Goal: Task Accomplishment & Management: Manage account settings

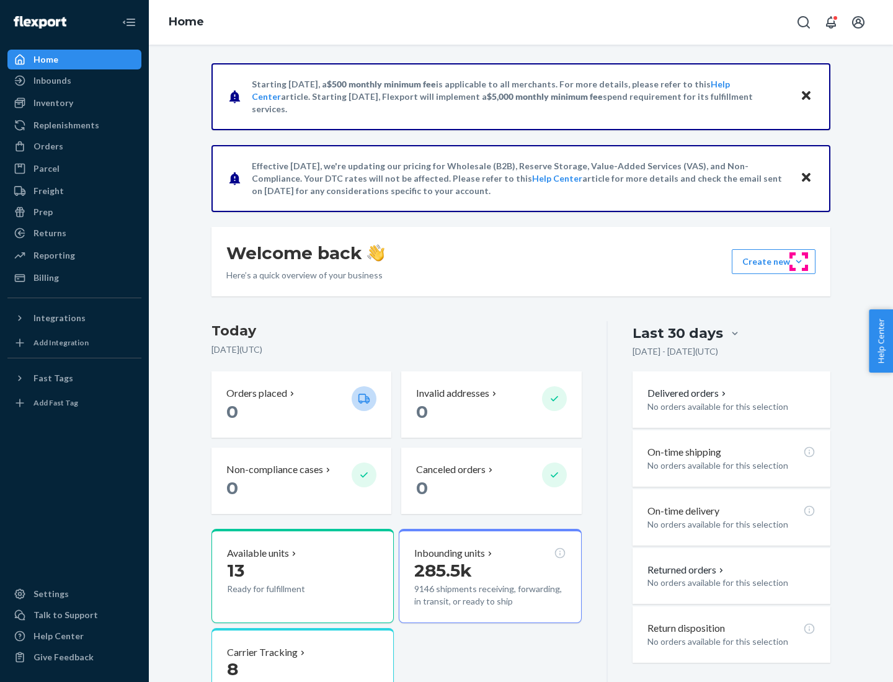
click at [799, 262] on button "Create new Create new inbound Create new order Create new product" at bounding box center [774, 261] width 84 height 25
click at [74, 81] on div "Inbounds" at bounding box center [74, 80] width 131 height 17
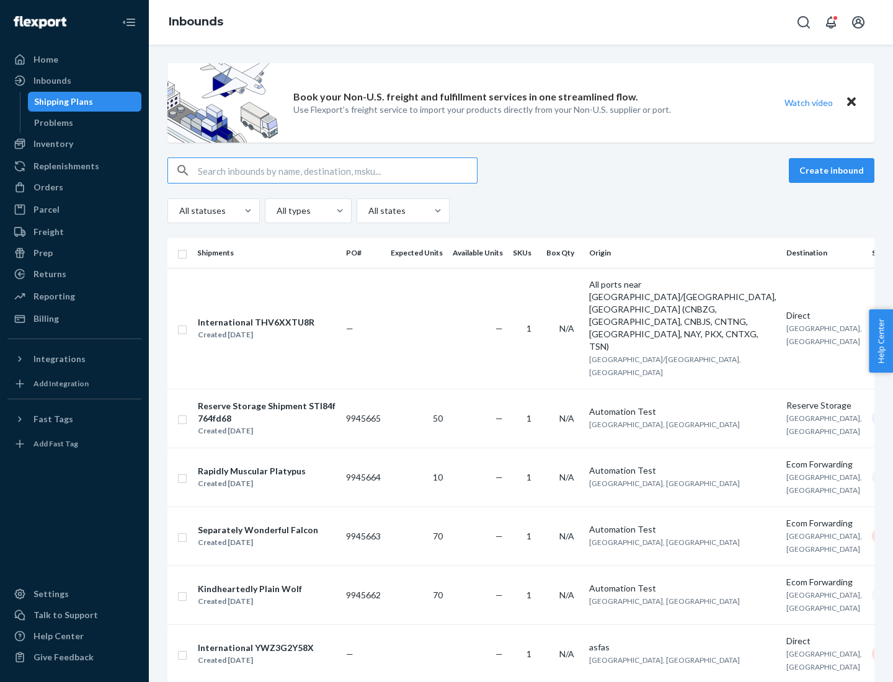
click at [833, 170] on button "Create inbound" at bounding box center [832, 170] width 86 height 25
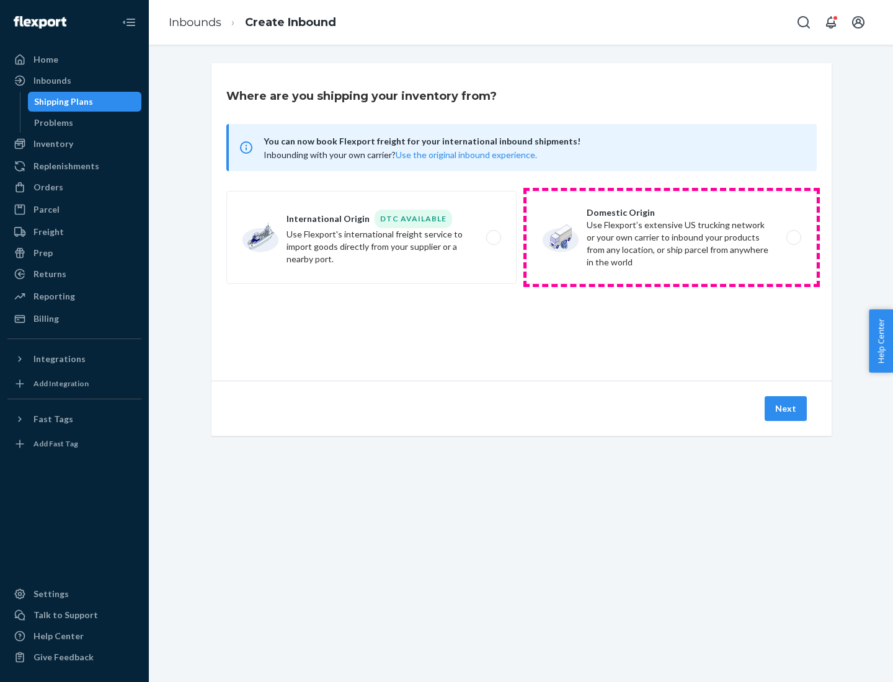
click at [671, 237] on label "Domestic Origin Use Flexport’s extensive US trucking network or your own carrie…" at bounding box center [671, 237] width 290 height 93
click at [793, 237] on input "Domestic Origin Use Flexport’s extensive US trucking network or your own carrie…" at bounding box center [797, 238] width 8 height 8
radio input "true"
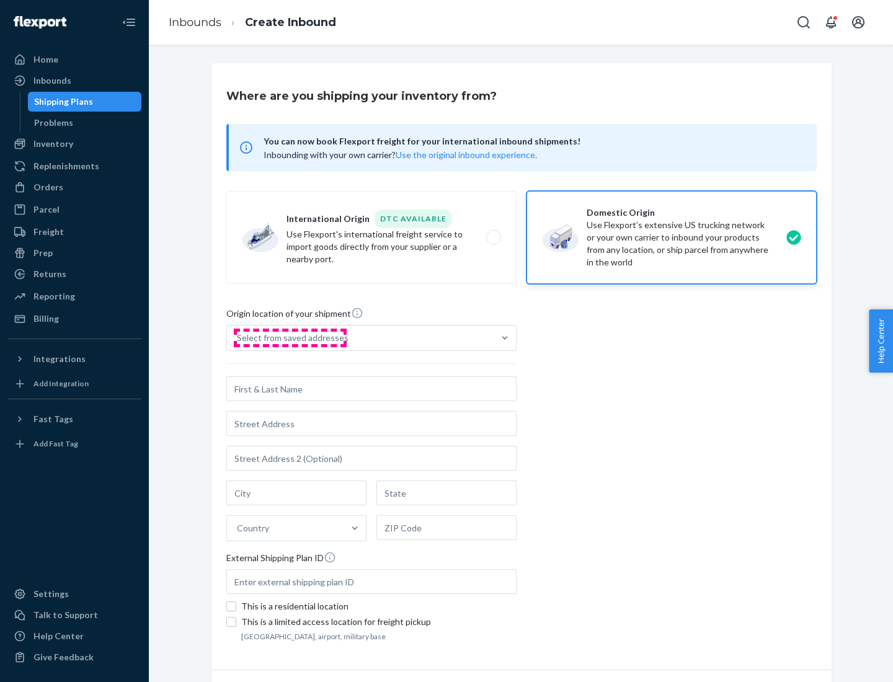
click at [290, 338] on div "Select from saved addresses" at bounding box center [293, 338] width 112 height 12
click at [238, 338] on input "Select from saved addresses" at bounding box center [237, 338] width 1 height 12
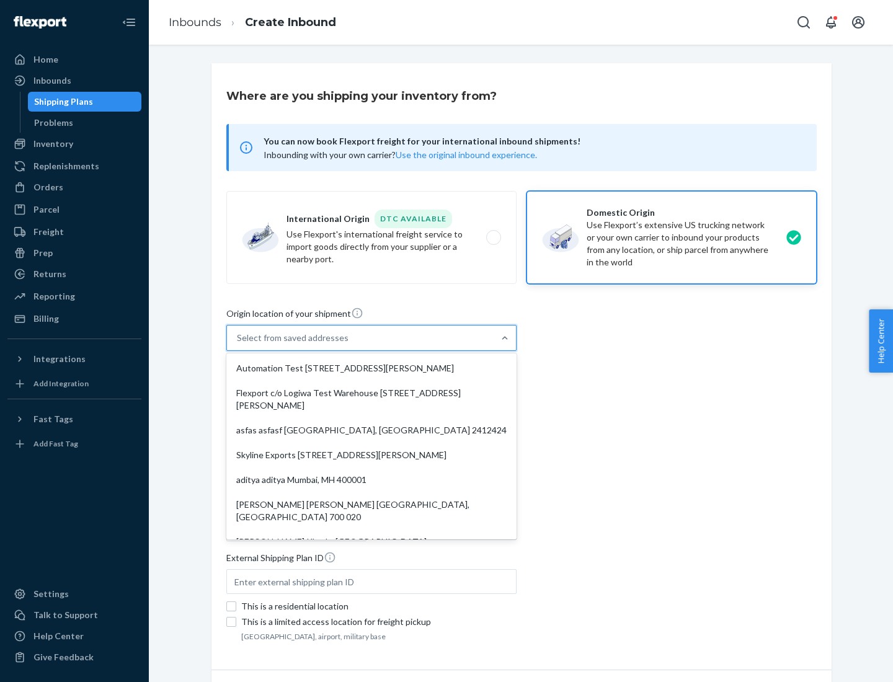
scroll to position [5, 0]
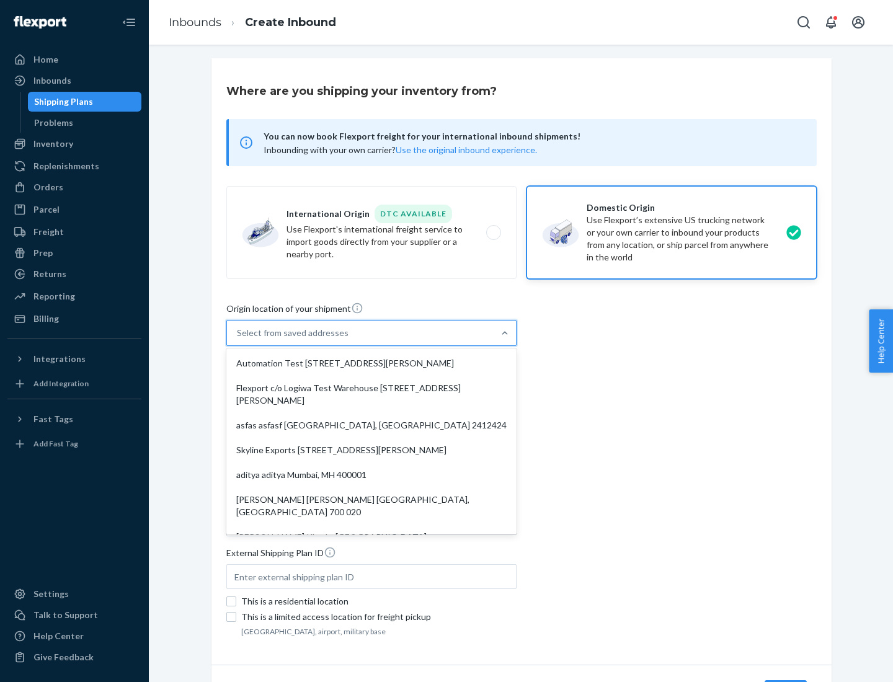
click at [371, 363] on div "Automation Test [STREET_ADDRESS][PERSON_NAME]" at bounding box center [371, 363] width 285 height 25
click at [238, 339] on input "option Automation Test [STREET_ADDRESS][PERSON_NAME]. 9 results available. Use …" at bounding box center [237, 333] width 1 height 12
type input "Automation Test"
type input "9th Floor"
type input "[GEOGRAPHIC_DATA]"
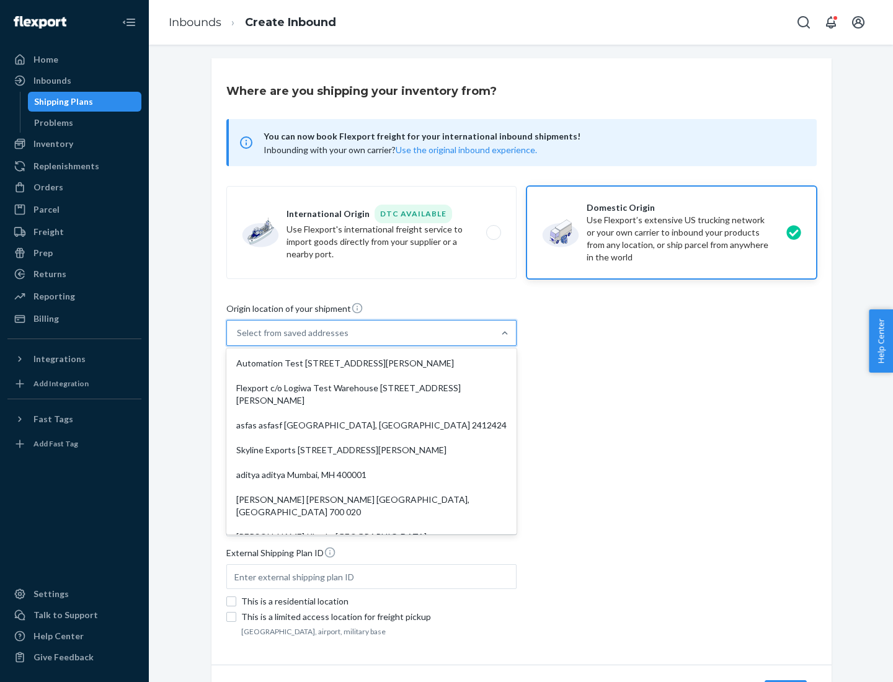
type input "CA"
type input "94104"
type input "[STREET_ADDRESS][PERSON_NAME]"
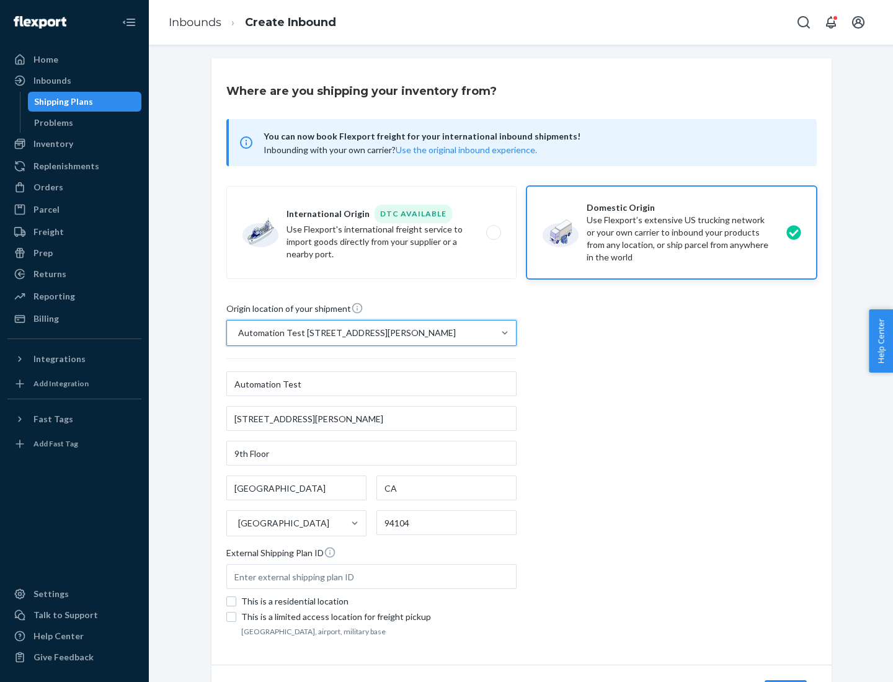
scroll to position [73, 0]
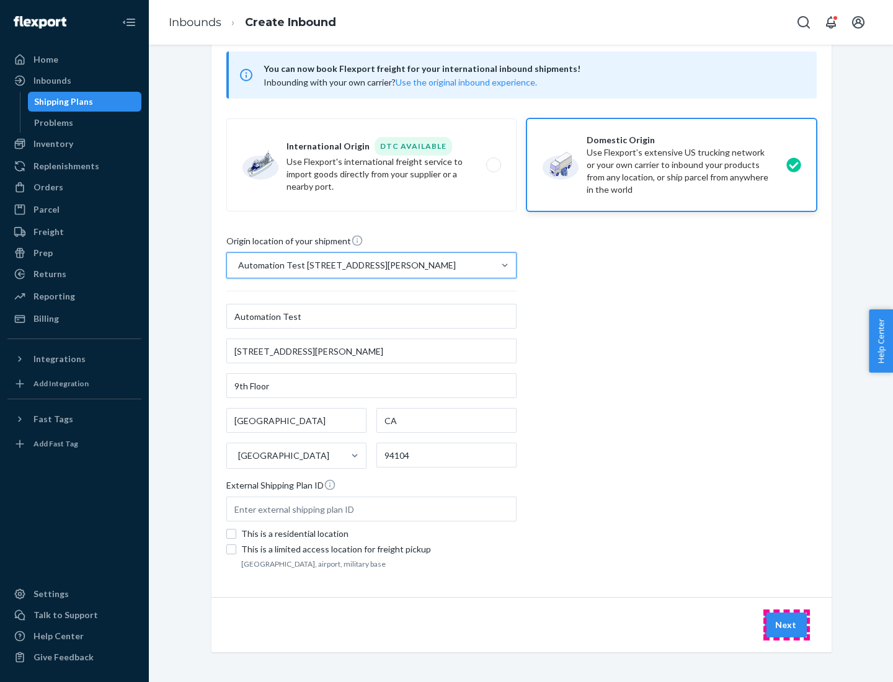
click at [786, 625] on button "Next" at bounding box center [785, 625] width 42 height 25
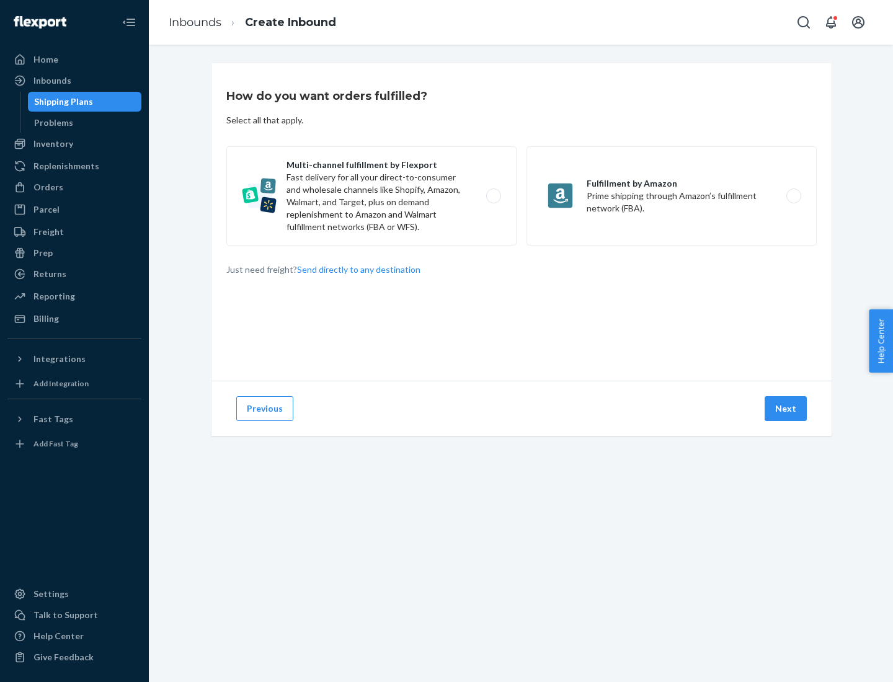
click at [371, 196] on label "Multi-channel fulfillment by Flexport Fast delivery for all your direct-to-cons…" at bounding box center [371, 195] width 290 height 99
click at [493, 196] on input "Multi-channel fulfillment by Flexport Fast delivery for all your direct-to-cons…" at bounding box center [497, 196] width 8 height 8
radio input "true"
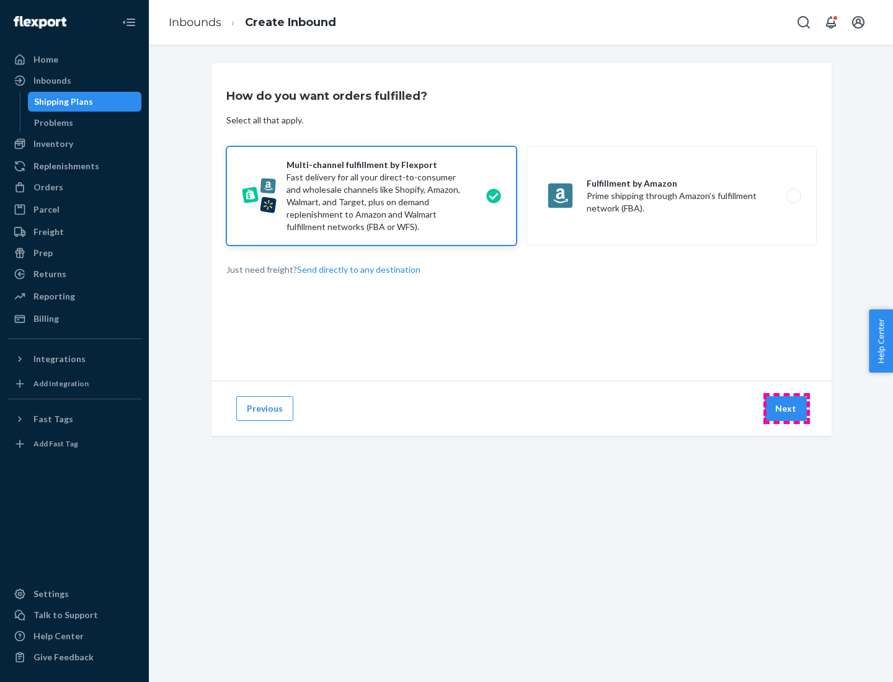
click at [786, 409] on button "Next" at bounding box center [785, 408] width 42 height 25
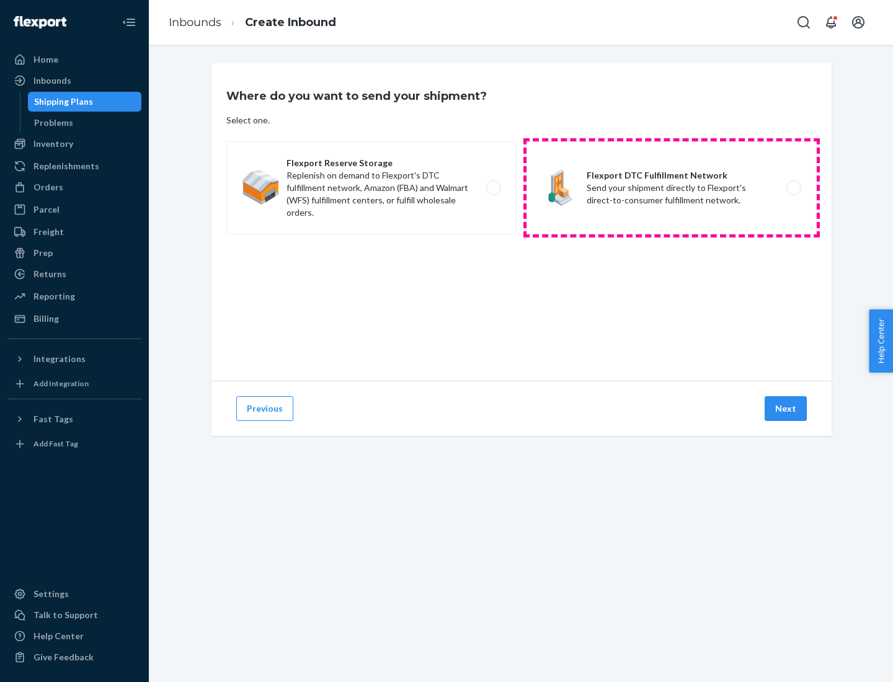
click at [671, 188] on label "Flexport DTC Fulfillment Network Send your shipment directly to Flexport's dire…" at bounding box center [671, 187] width 290 height 93
click at [793, 188] on input "Flexport DTC Fulfillment Network Send your shipment directly to Flexport's dire…" at bounding box center [797, 188] width 8 height 8
radio input "true"
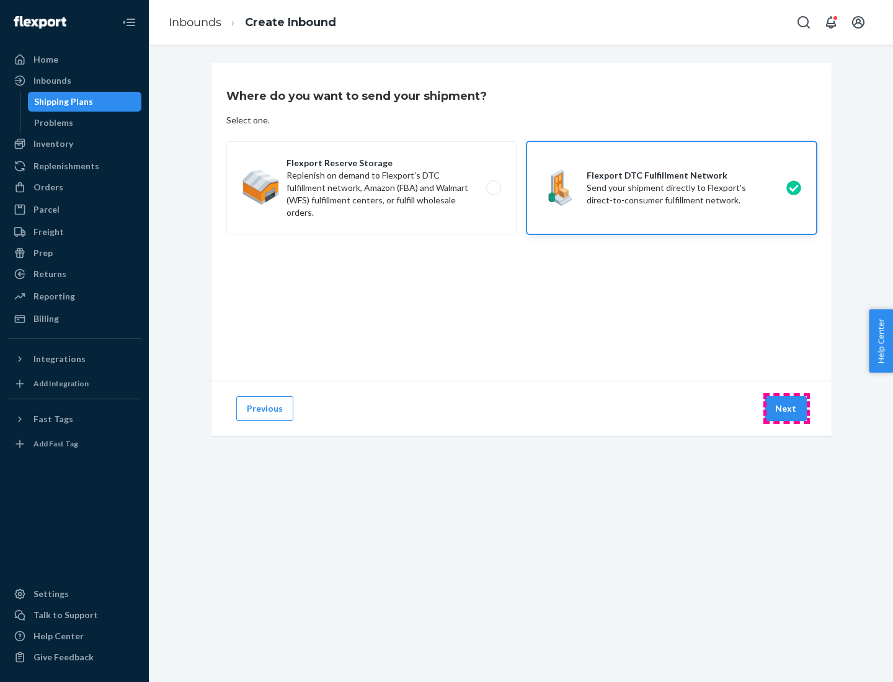
click at [786, 409] on button "Next" at bounding box center [785, 408] width 42 height 25
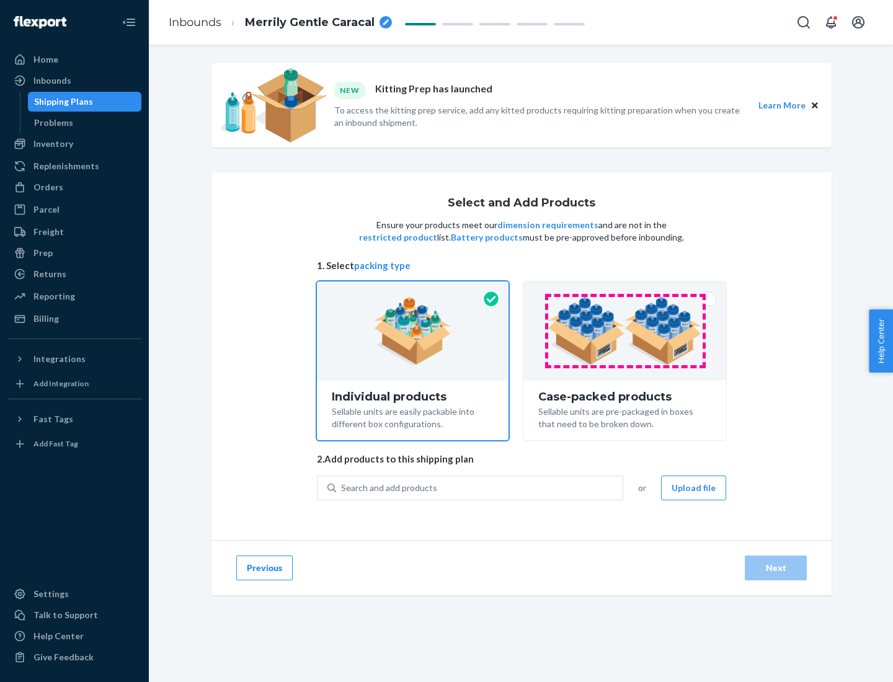
click at [625, 331] on img at bounding box center [624, 331] width 154 height 68
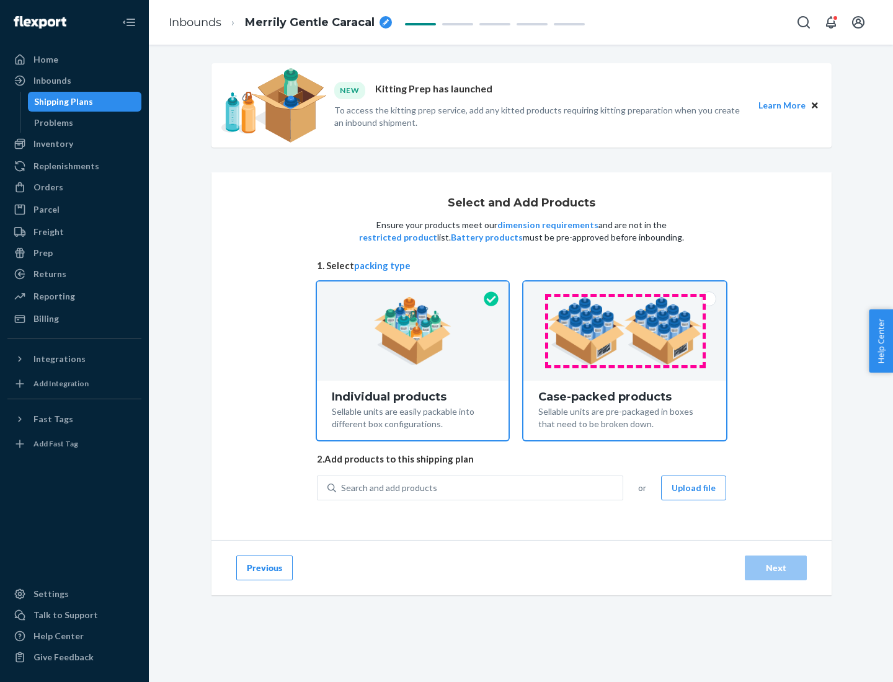
click at [625, 290] on input "Case-packed products Sellable units are pre-packaged in boxes that need to be b…" at bounding box center [625, 285] width 8 height 8
radio input "true"
radio input "false"
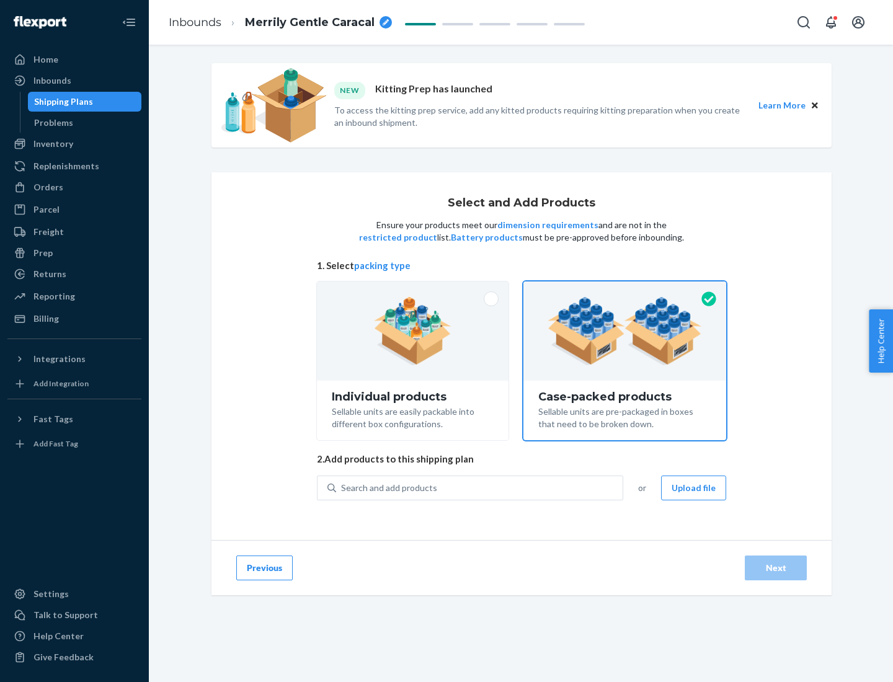
click at [480, 487] on div "Search and add products" at bounding box center [479, 488] width 286 height 22
click at [342, 487] on input "Search and add products" at bounding box center [341, 488] width 1 height 12
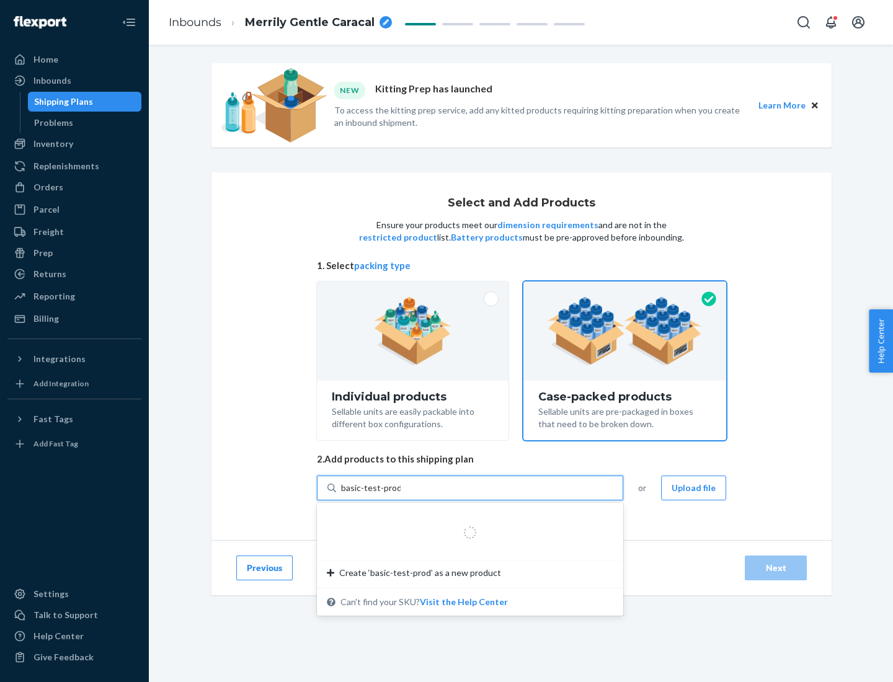
type input "basic-test-product-1"
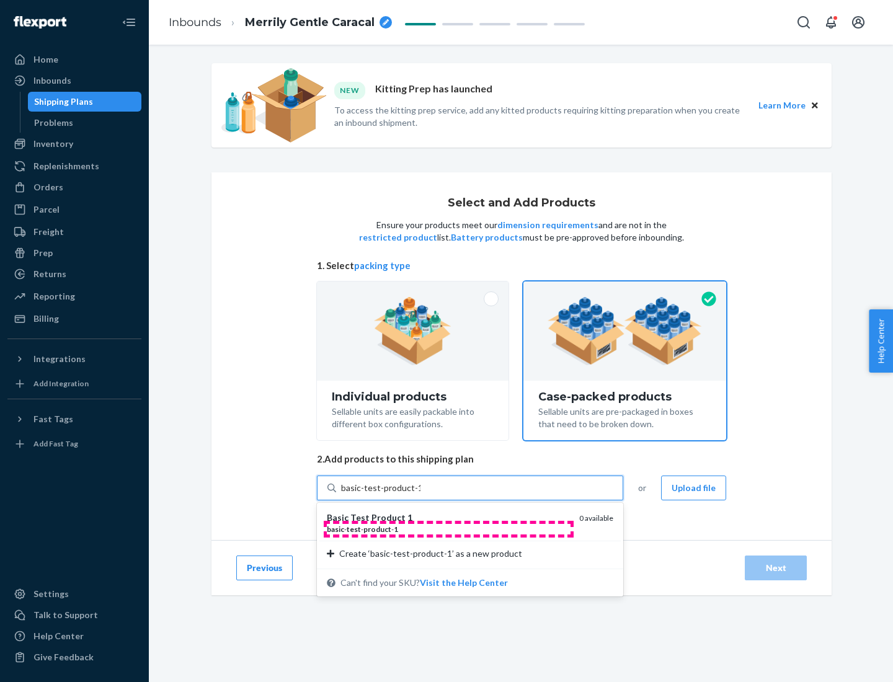
click at [448, 529] on div "basic - test - product - 1" at bounding box center [448, 529] width 242 height 11
click at [420, 494] on input "basic-test-product-1" at bounding box center [380, 488] width 79 height 12
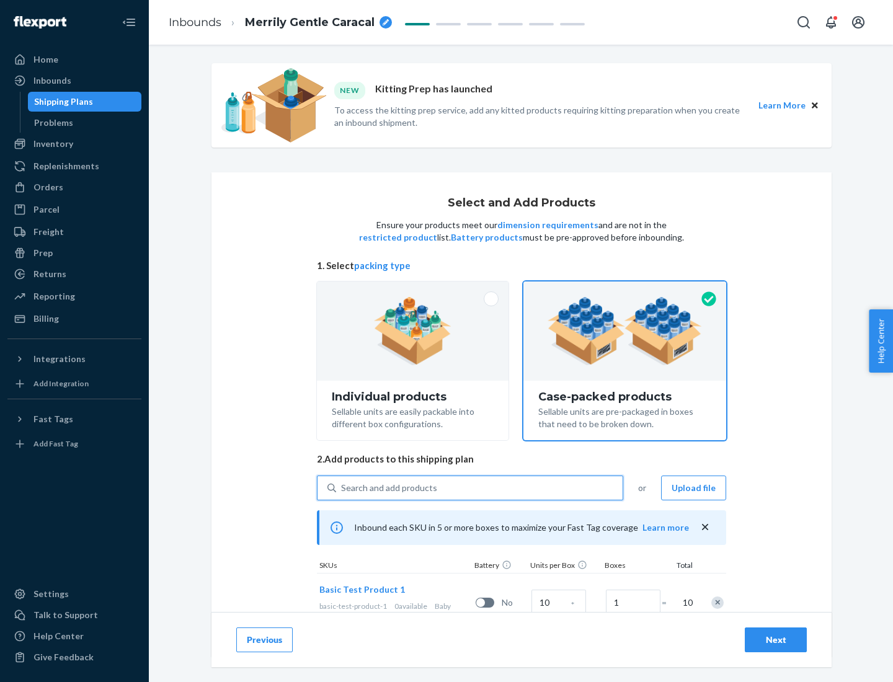
scroll to position [45, 0]
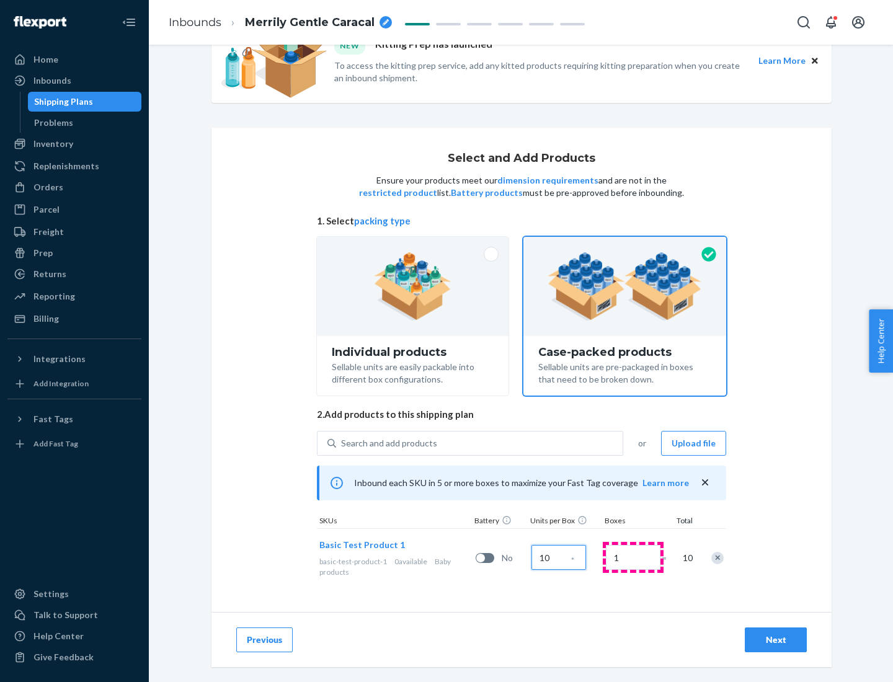
type input "10"
type input "7"
click at [776, 640] on div "Next" at bounding box center [775, 640] width 41 height 12
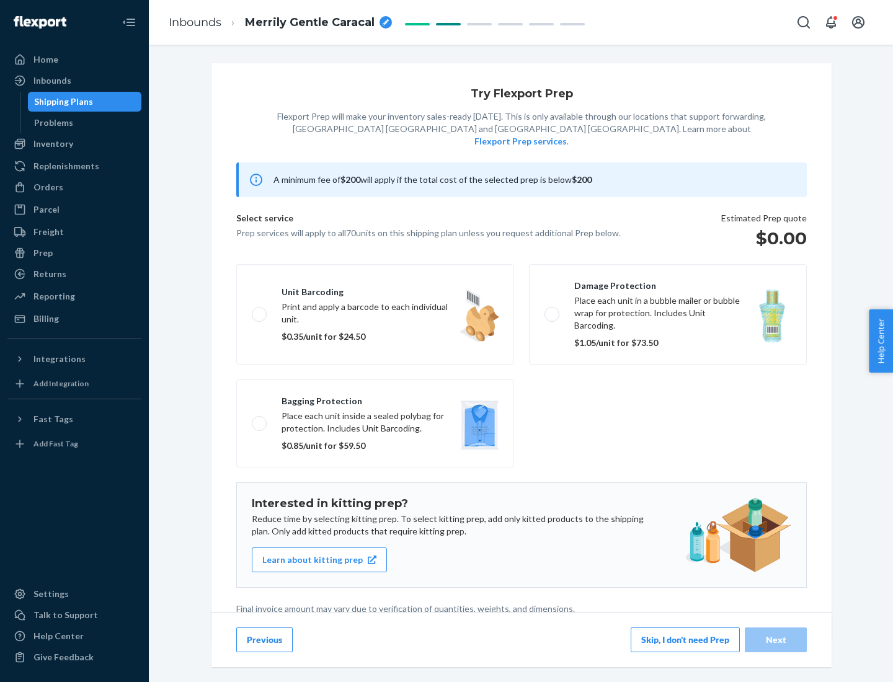
scroll to position [3, 0]
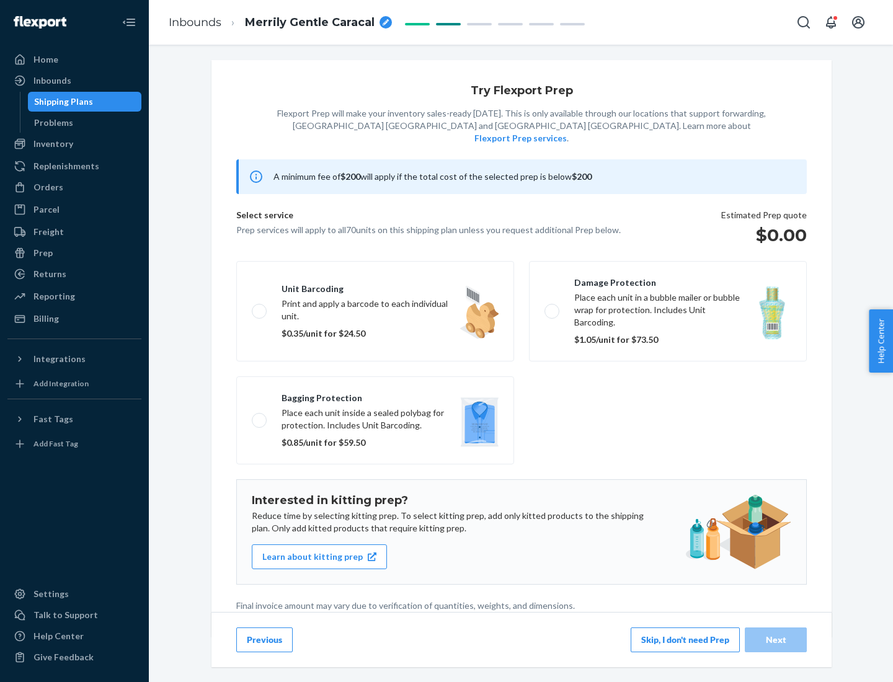
click at [375, 395] on label "Bagging protection Place each unit inside a sealed polybag for protection. Incl…" at bounding box center [375, 420] width 278 height 88
click at [260, 416] on input "Bagging protection Place each unit inside a sealed polybag for protection. Incl…" at bounding box center [256, 420] width 8 height 8
checkbox input "true"
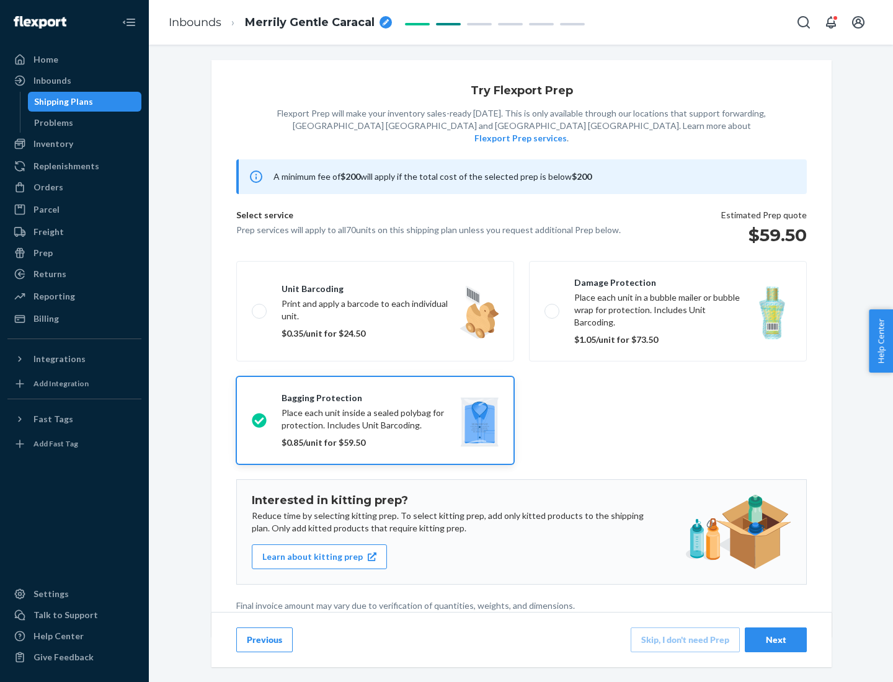
click at [776, 639] on div "Next" at bounding box center [775, 640] width 41 height 12
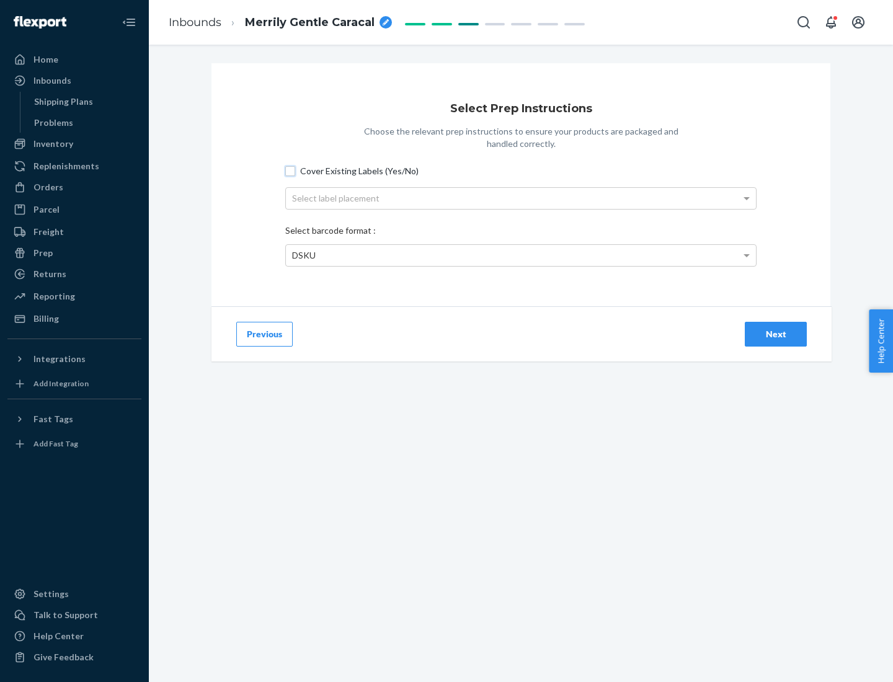
click at [290, 170] on input "Cover Existing Labels (Yes/No)" at bounding box center [290, 171] width 10 height 10
checkbox input "true"
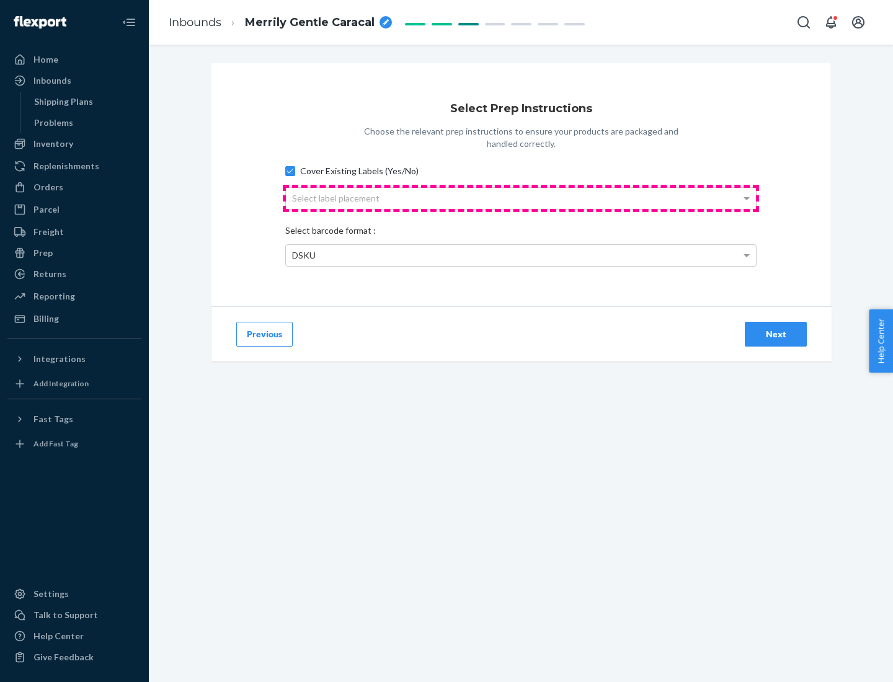
click at [521, 198] on div "Select label placement" at bounding box center [521, 198] width 470 height 21
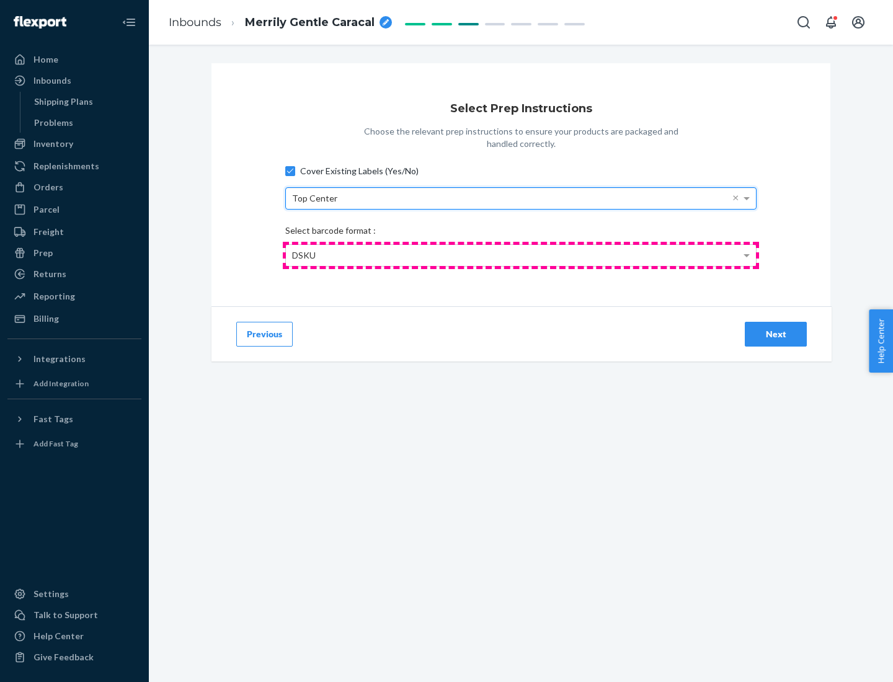
click at [521, 255] on div "DSKU" at bounding box center [521, 255] width 470 height 21
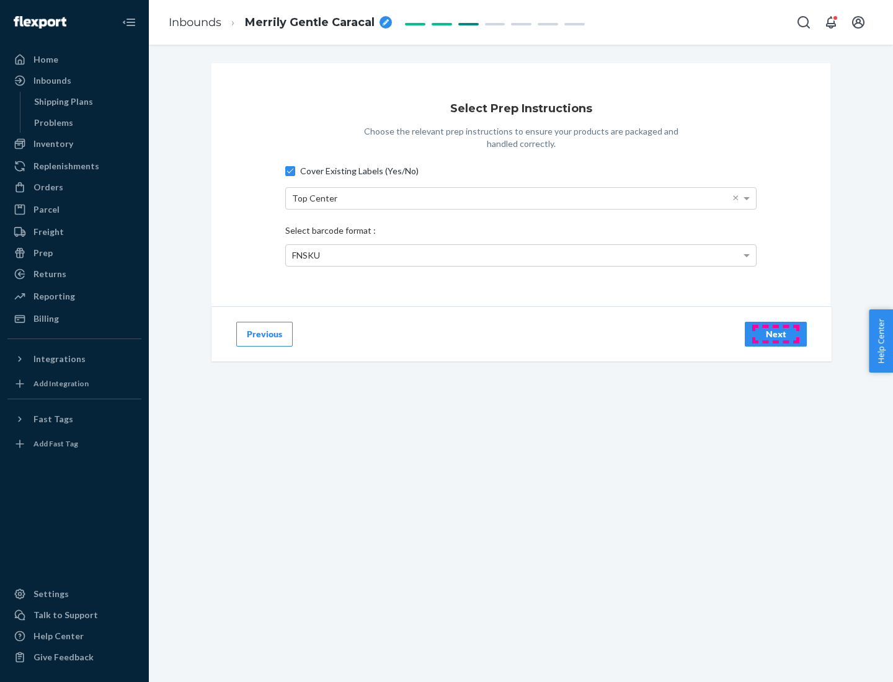
click at [776, 334] on div "Next" at bounding box center [775, 334] width 41 height 12
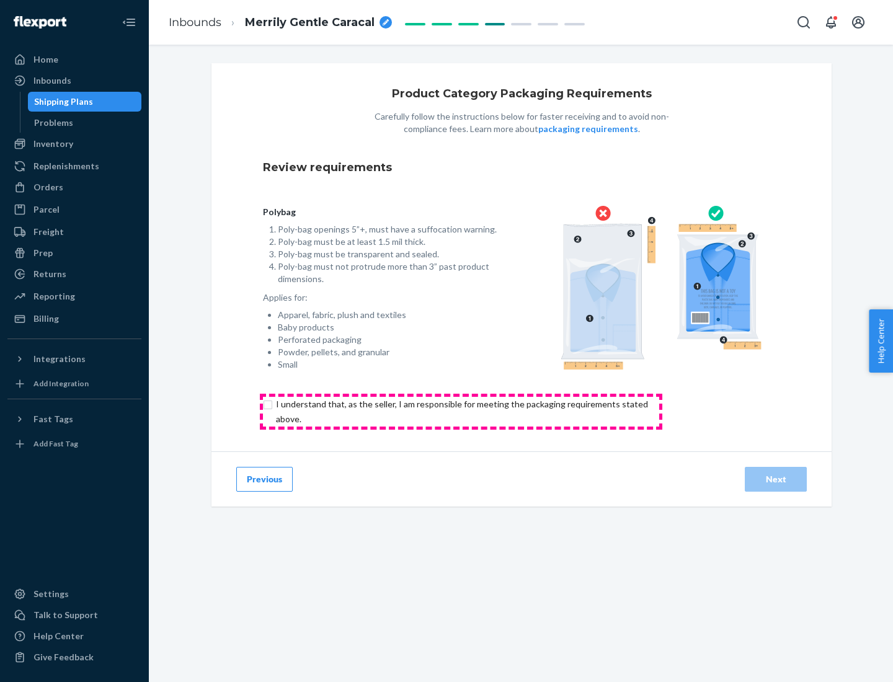
click at [461, 411] on input "checkbox" at bounding box center [469, 412] width 412 height 30
checkbox input "true"
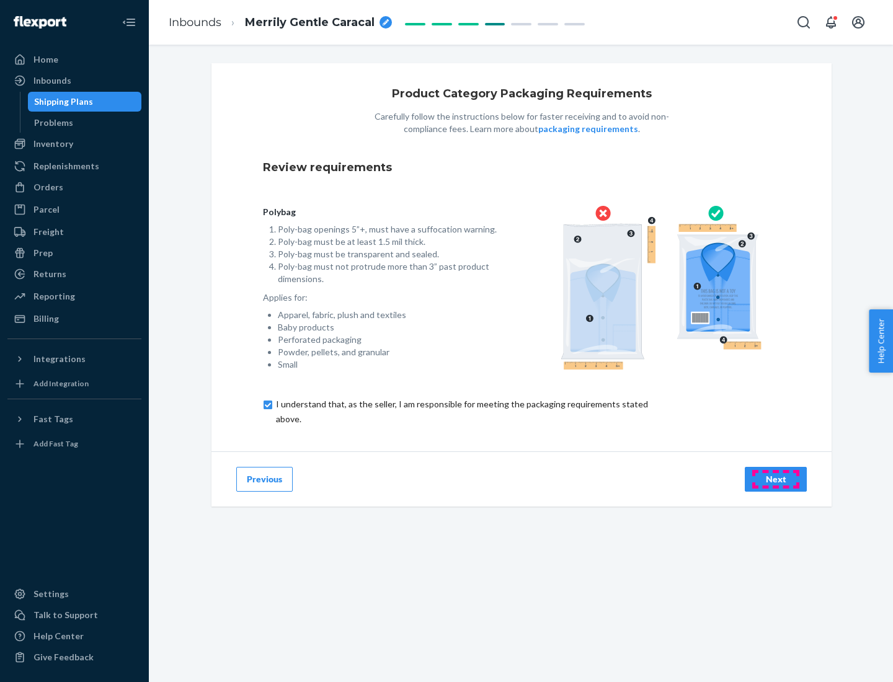
click at [776, 479] on div "Next" at bounding box center [775, 479] width 41 height 12
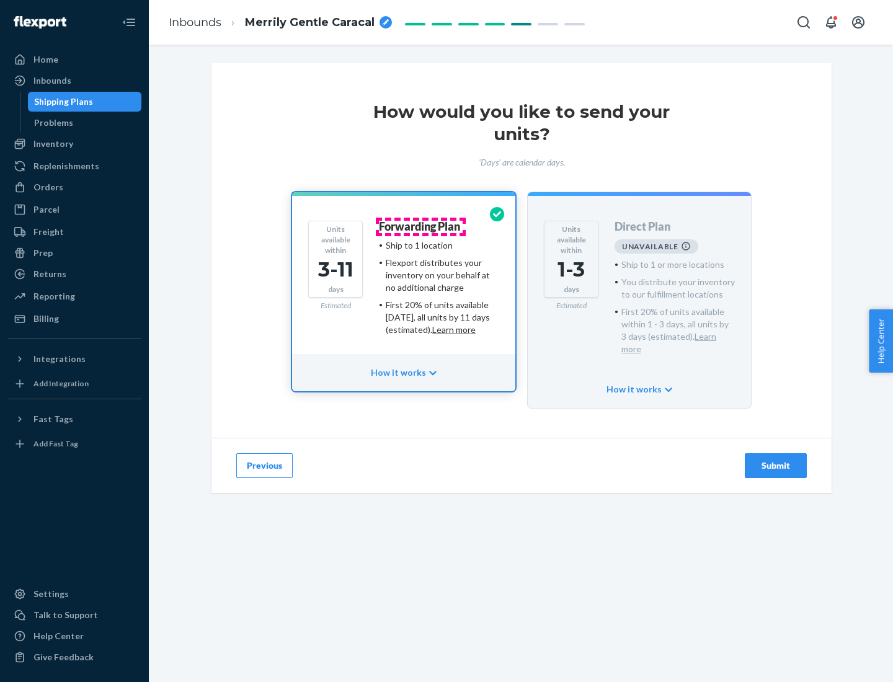
click at [420, 226] on h4 "Forwarding Plan" at bounding box center [419, 227] width 81 height 12
click at [776, 459] on div "Submit" at bounding box center [775, 465] width 41 height 12
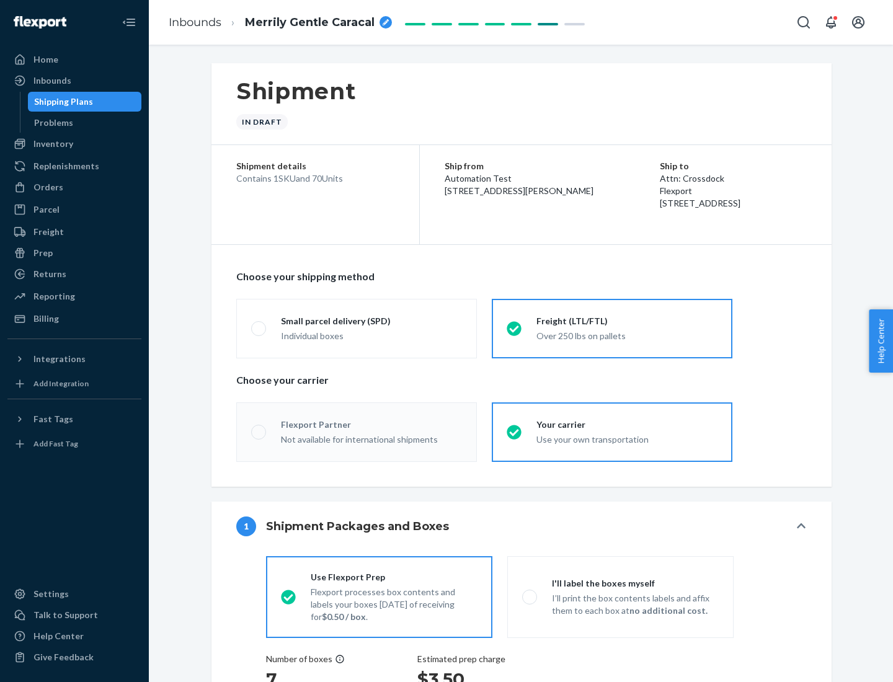
radio input "true"
radio input "false"
radio input "true"
radio input "false"
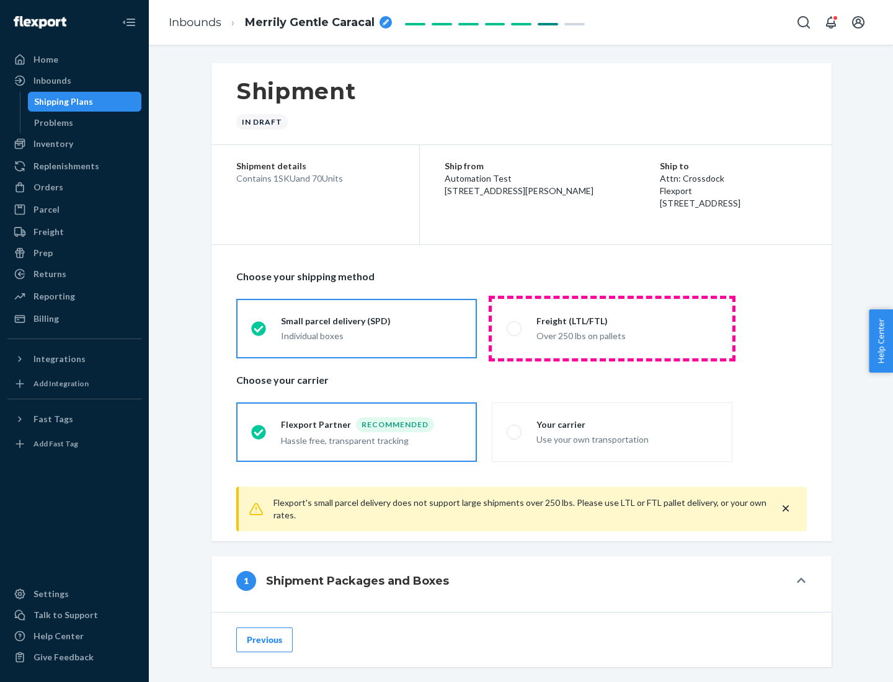
click at [612, 328] on div "Over 250 lbs on pallets" at bounding box center [626, 334] width 181 height 15
click at [515, 328] on input "Freight (LTL/FTL) Over 250 lbs on pallets" at bounding box center [511, 328] width 8 height 8
radio input "true"
radio input "false"
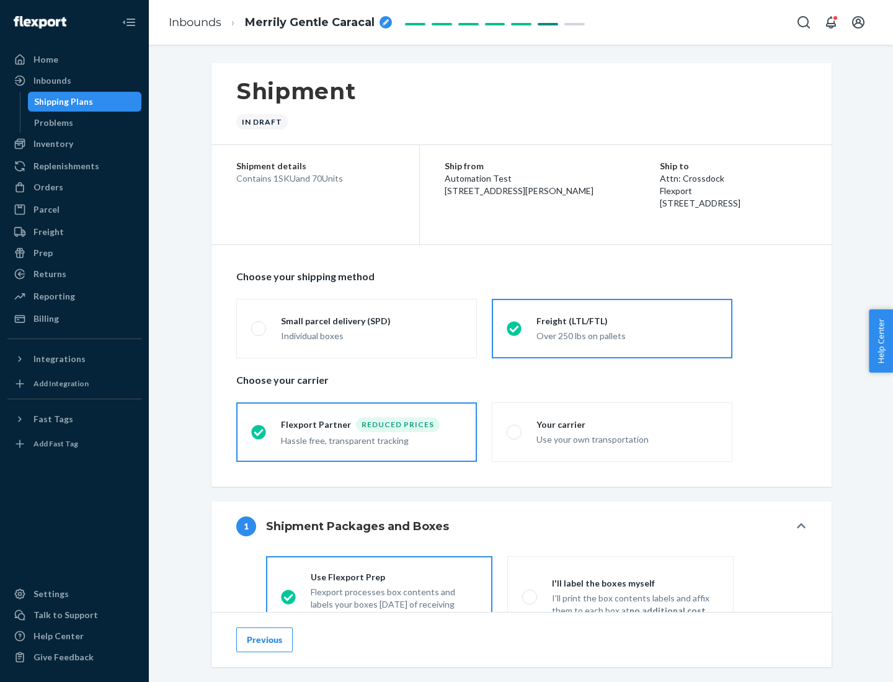
scroll to position [69, 0]
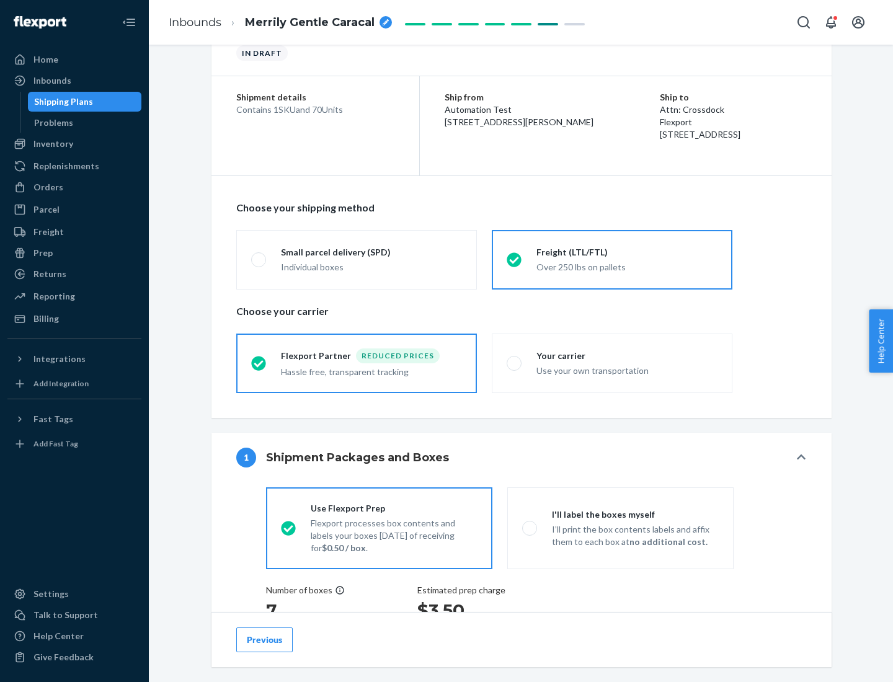
click at [356, 363] on div "Hassle free, transparent tracking" at bounding box center [371, 370] width 181 height 15
click at [259, 363] on input "Flexport Partner Reduced prices Hassle free, transparent tracking" at bounding box center [255, 363] width 8 height 8
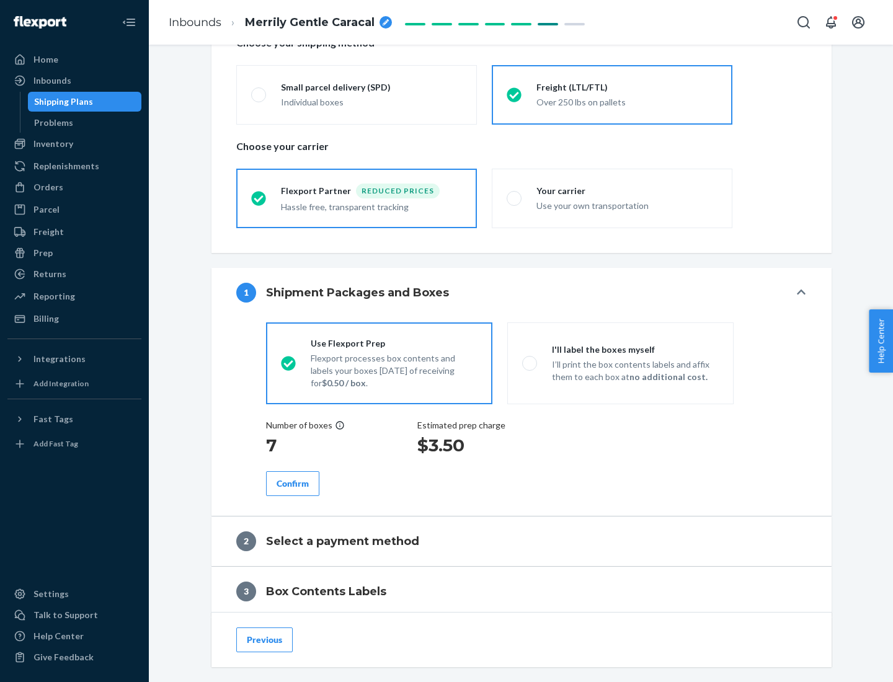
click at [620, 363] on p "I’ll print the box contents labels and affix them to each box at no additional …" at bounding box center [635, 370] width 167 height 25
click at [530, 363] on input "I'll label the boxes myself I’ll print the box contents labels and affix them t…" at bounding box center [526, 363] width 8 height 8
radio input "true"
radio input "false"
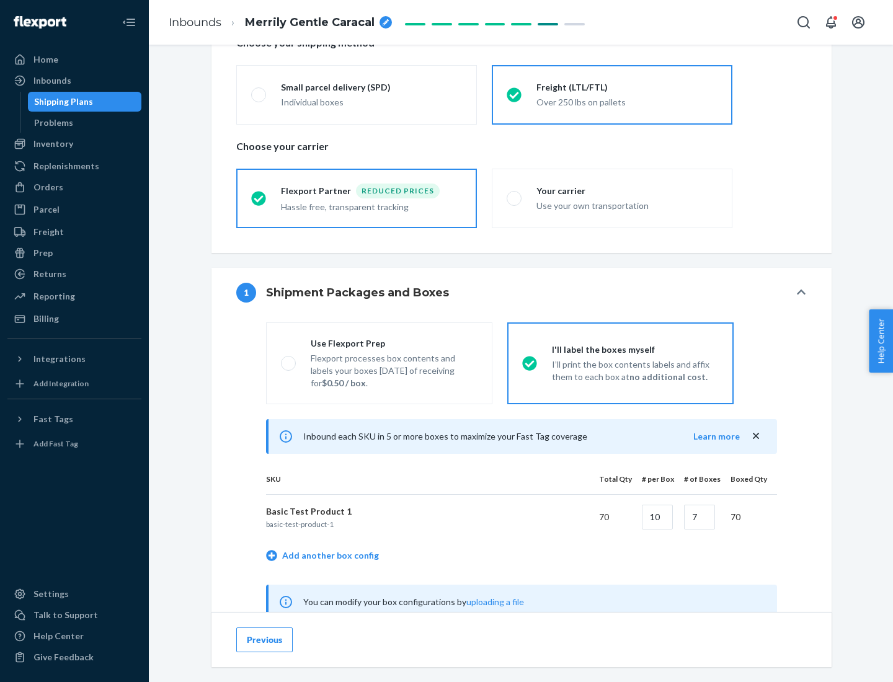
scroll to position [387, 0]
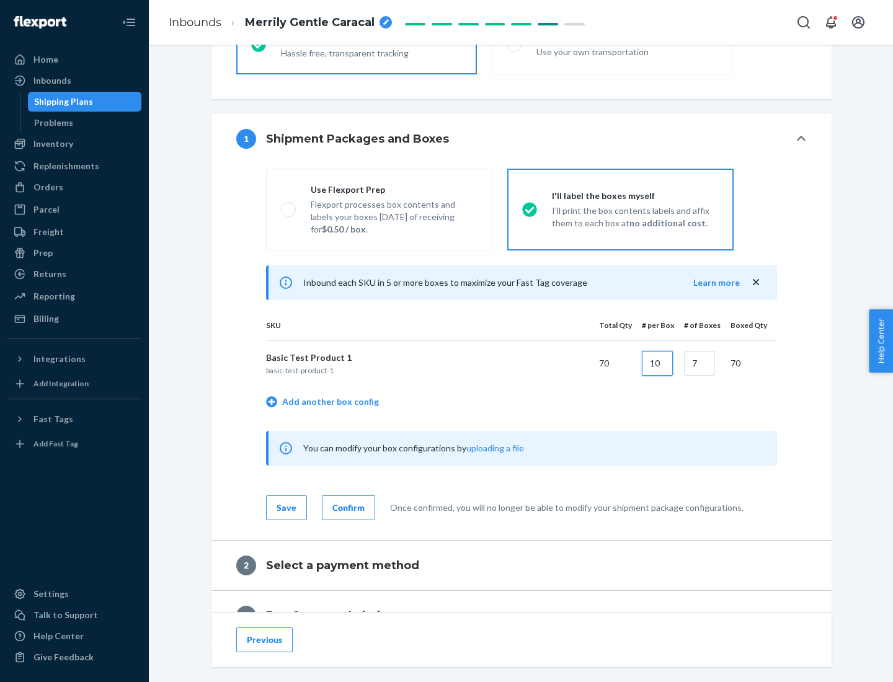
type input "10"
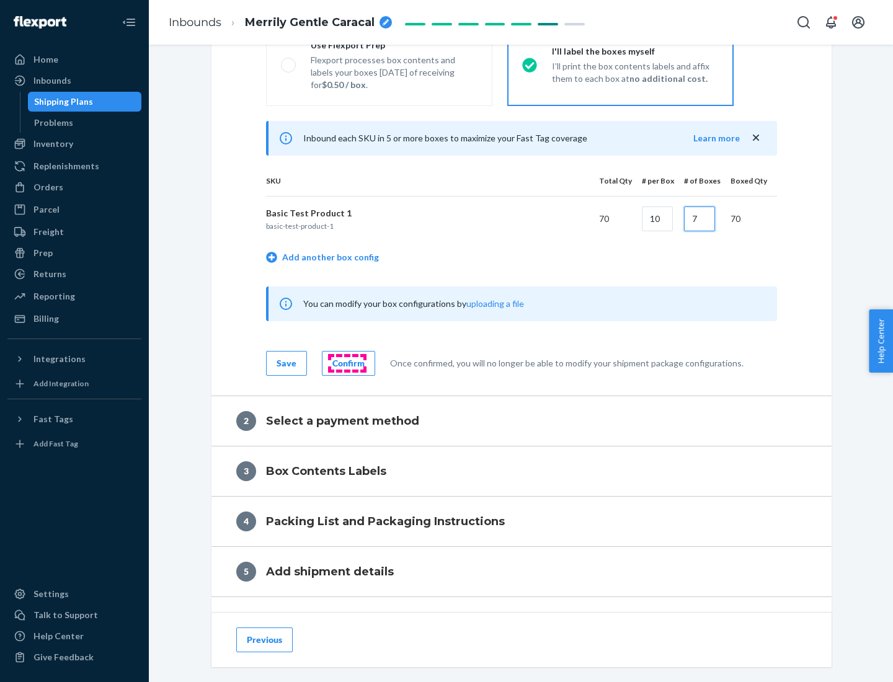
type input "7"
click at [347, 363] on div "Confirm" at bounding box center [348, 363] width 32 height 12
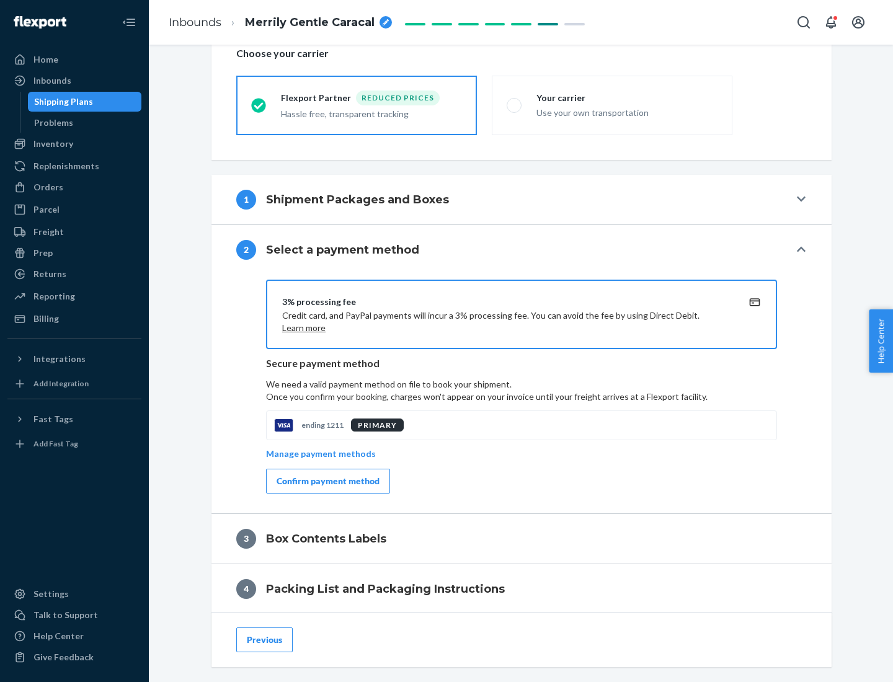
scroll to position [445, 0]
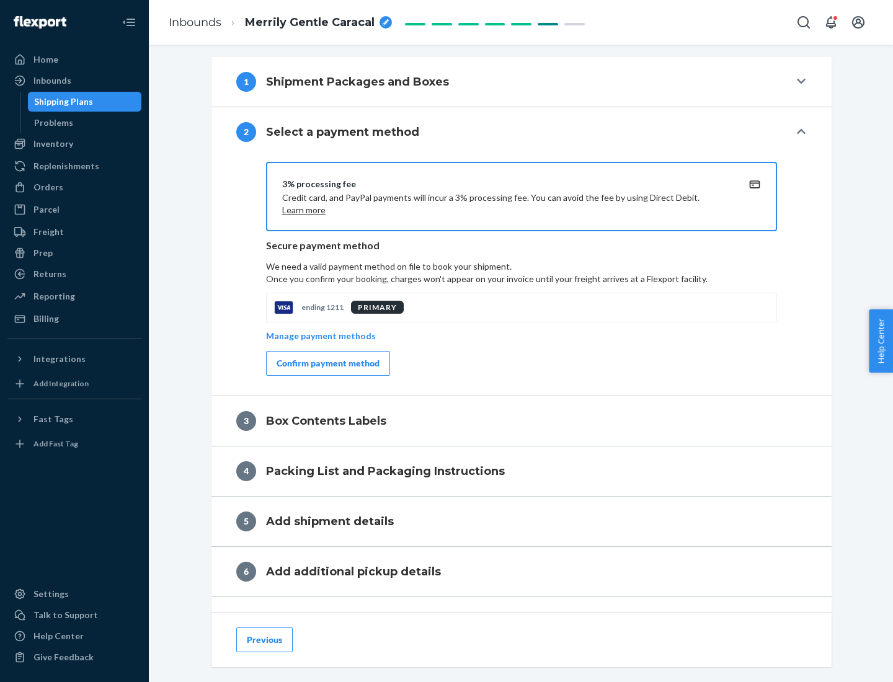
click at [327, 363] on div "Confirm payment method" at bounding box center [328, 363] width 103 height 12
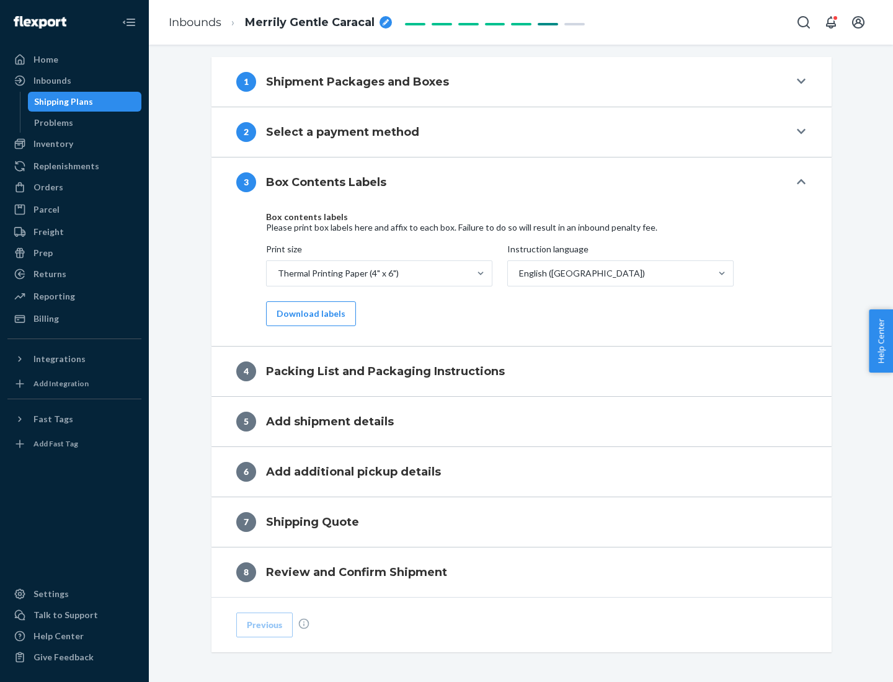
scroll to position [395, 0]
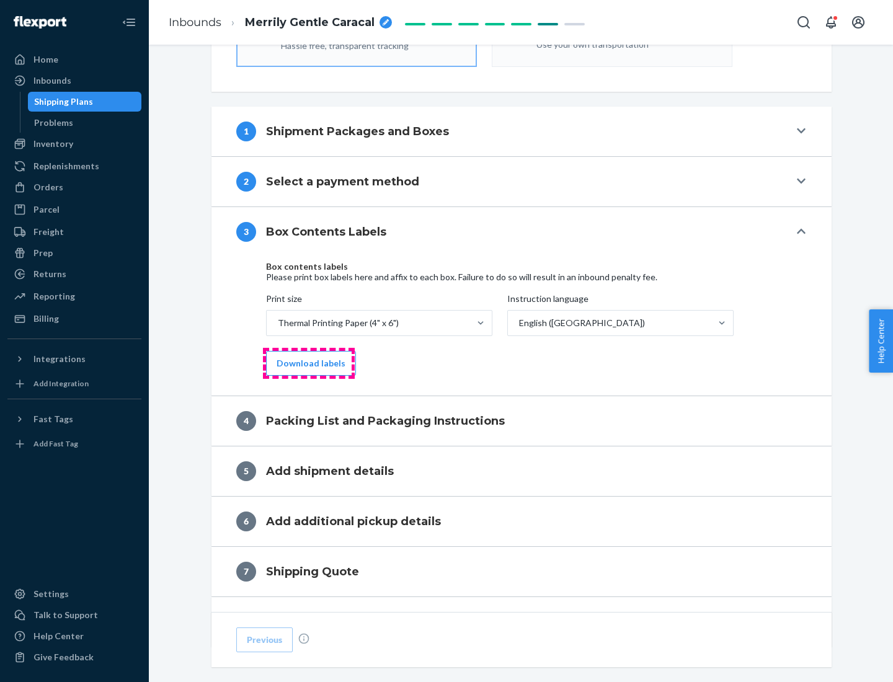
click at [308, 363] on button "Download labels" at bounding box center [311, 363] width 90 height 25
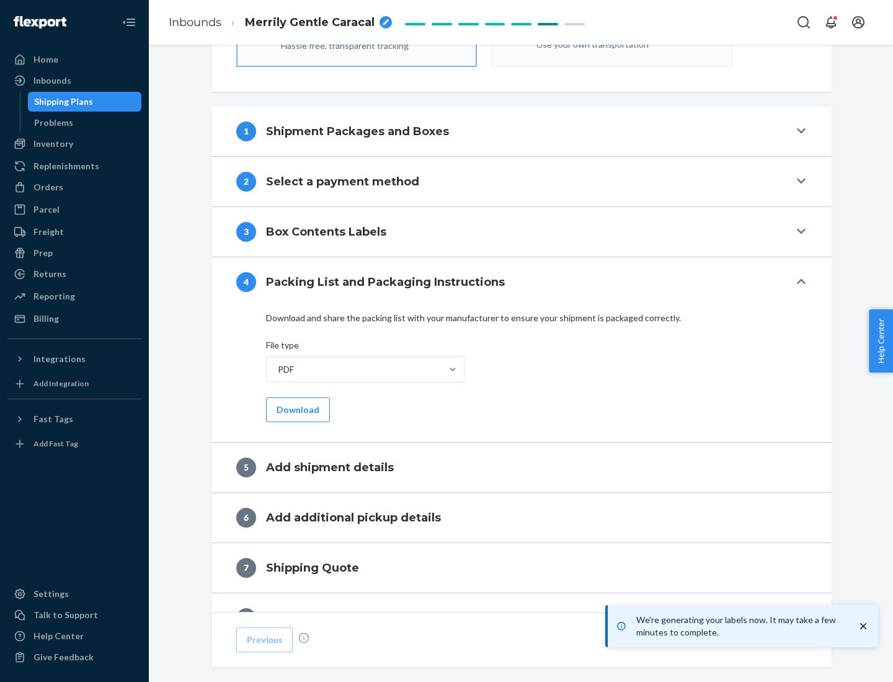
scroll to position [441, 0]
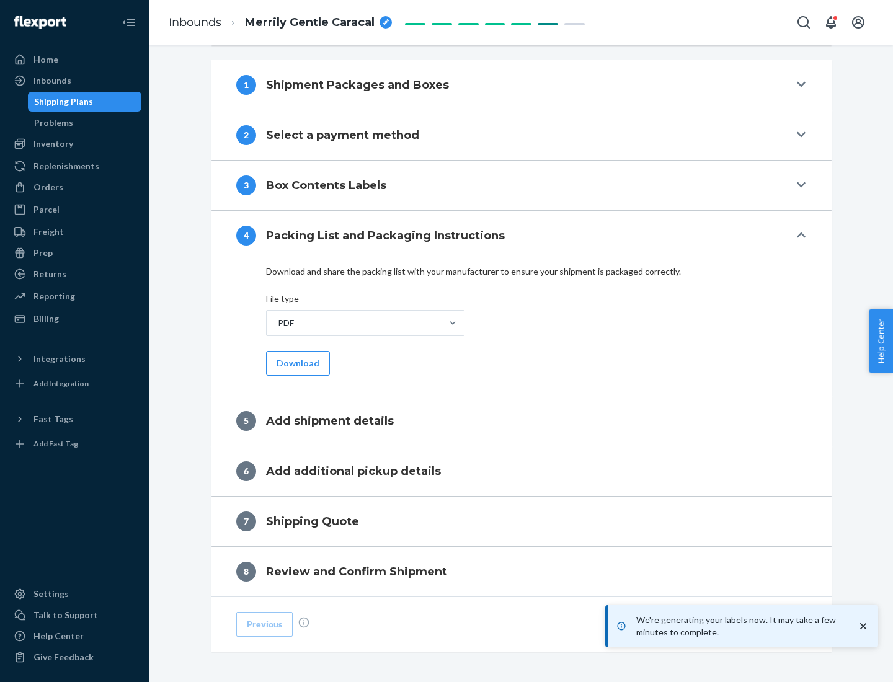
click at [296, 363] on button "Download" at bounding box center [298, 363] width 64 height 25
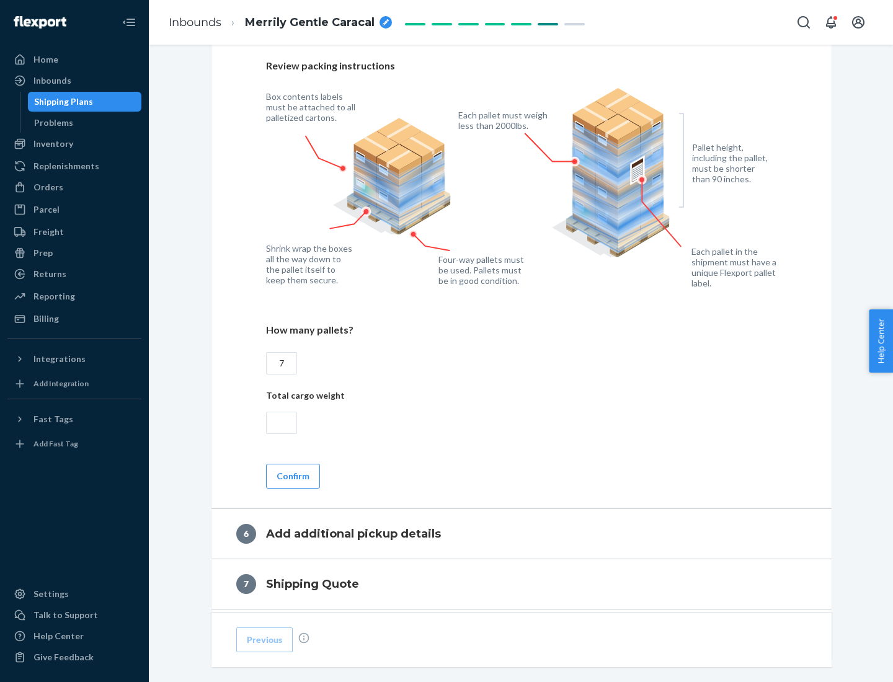
scroll to position [855, 0]
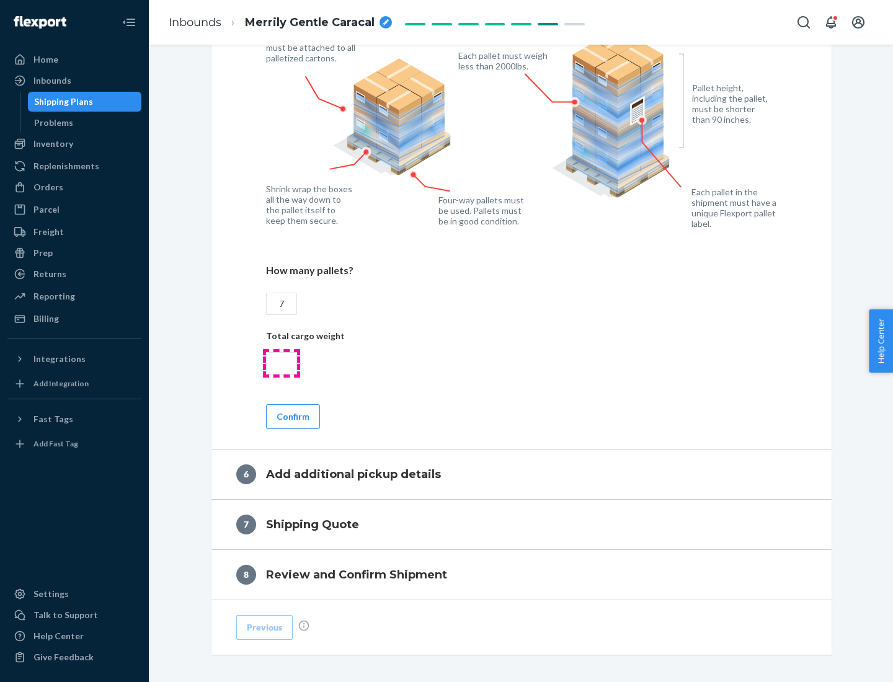
type input "7"
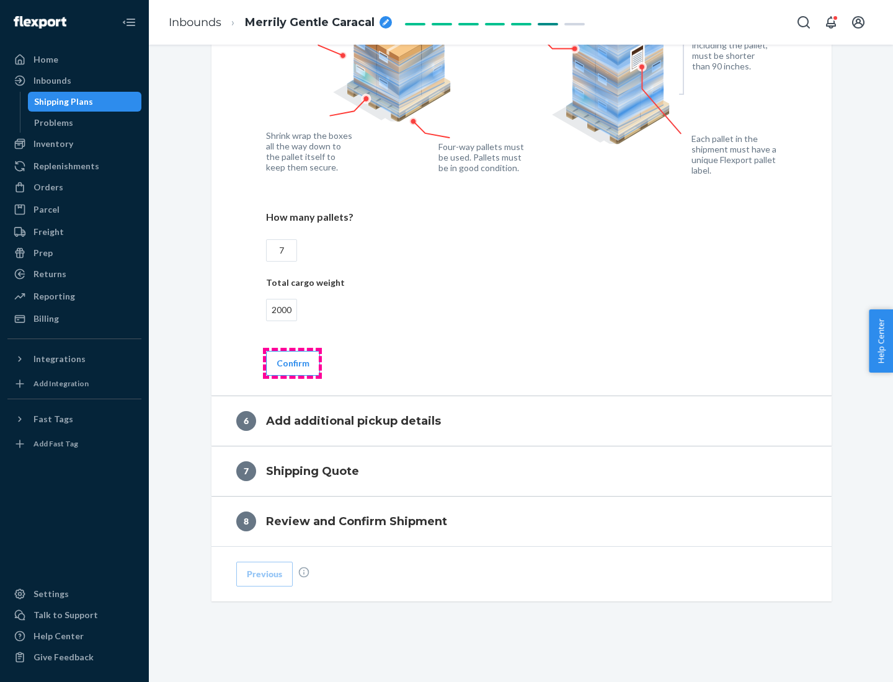
type input "2000"
click at [292, 363] on button "Confirm" at bounding box center [293, 363] width 54 height 25
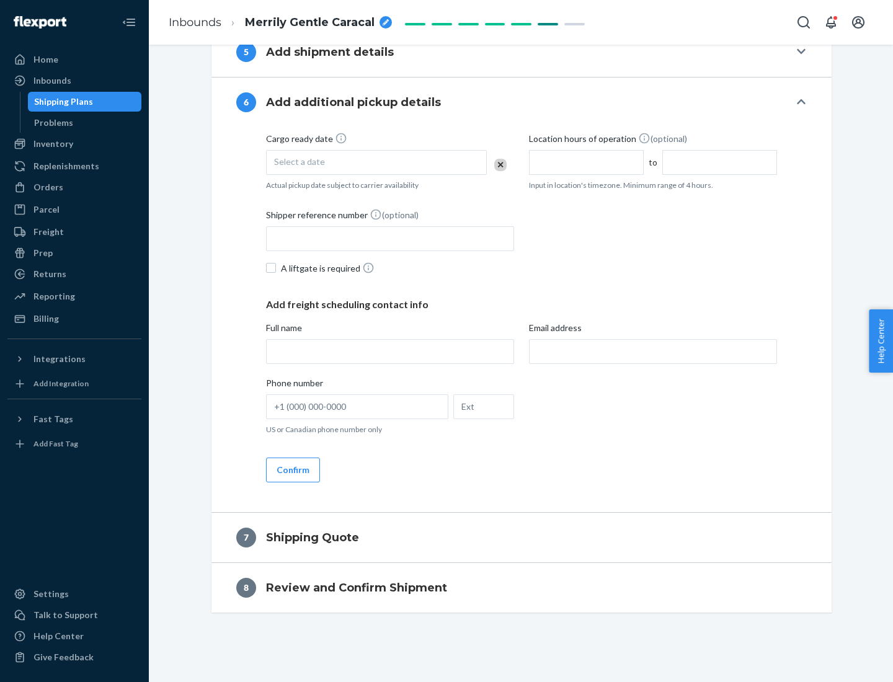
scroll to position [474, 0]
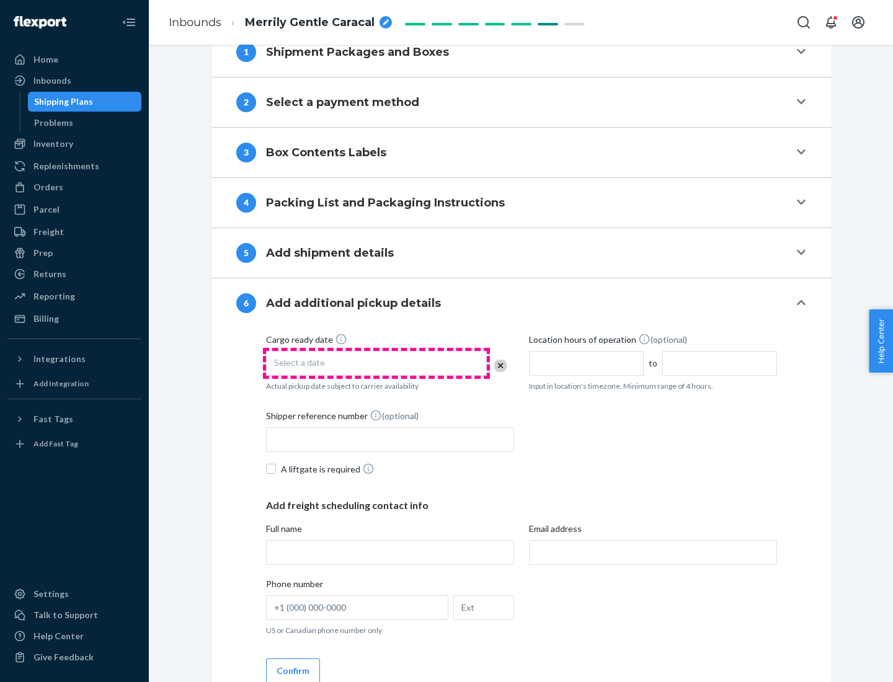
click at [376, 363] on div "Select a date" at bounding box center [376, 363] width 221 height 25
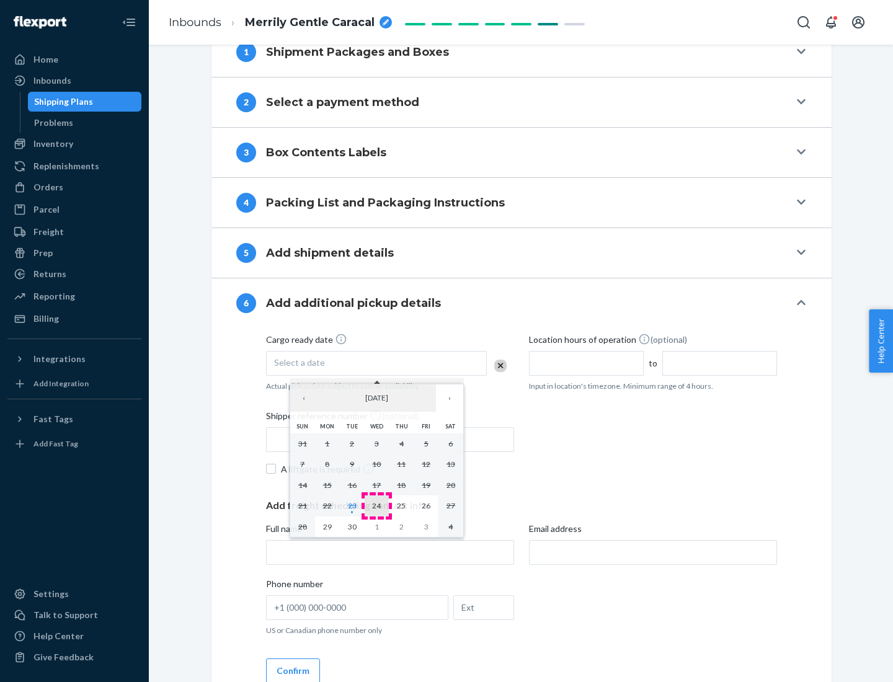
click at [376, 505] on abbr "24" at bounding box center [376, 505] width 9 height 9
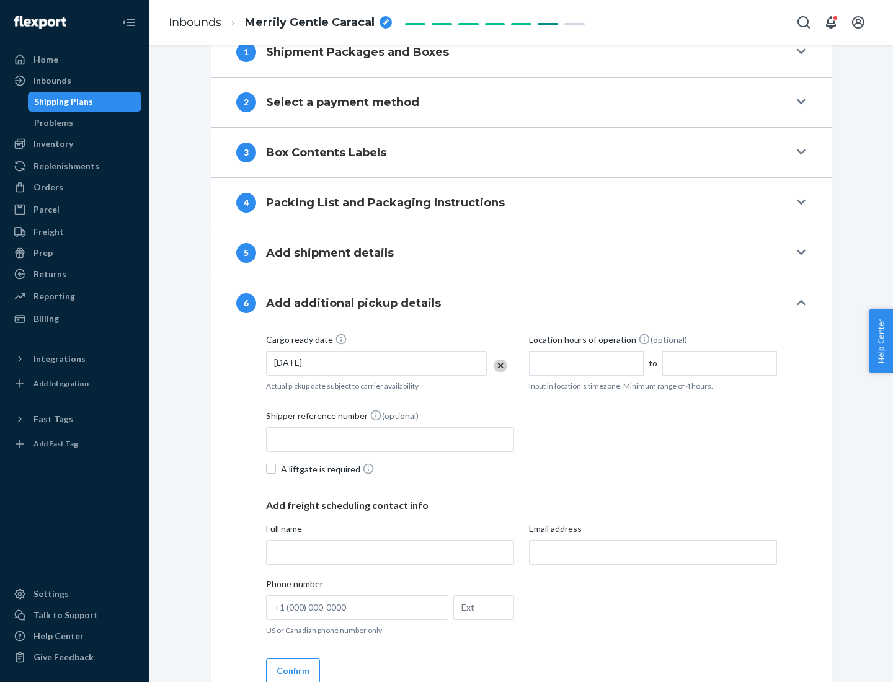
scroll to position [663, 0]
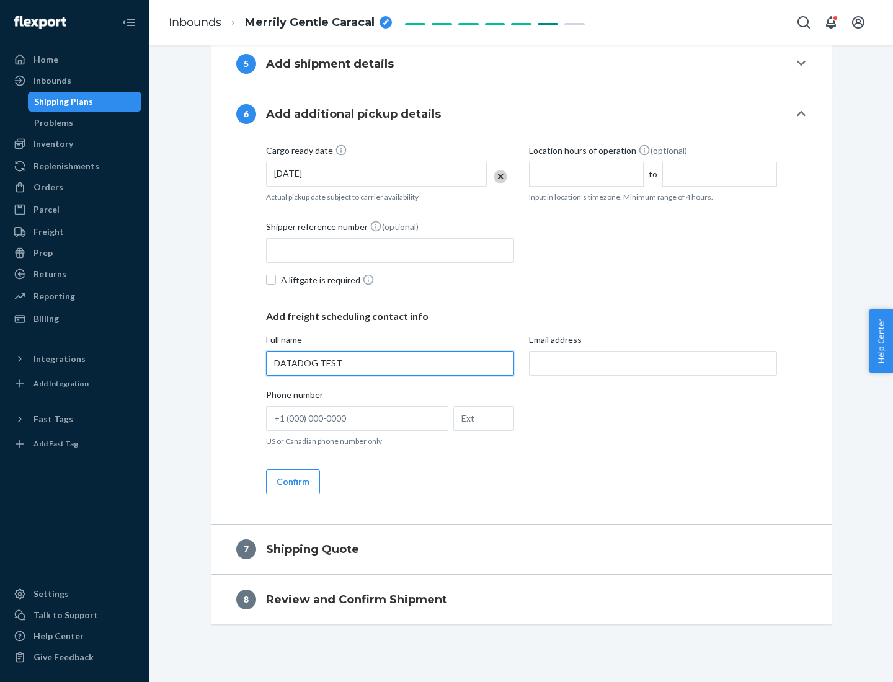
type input "DATADOG TEST"
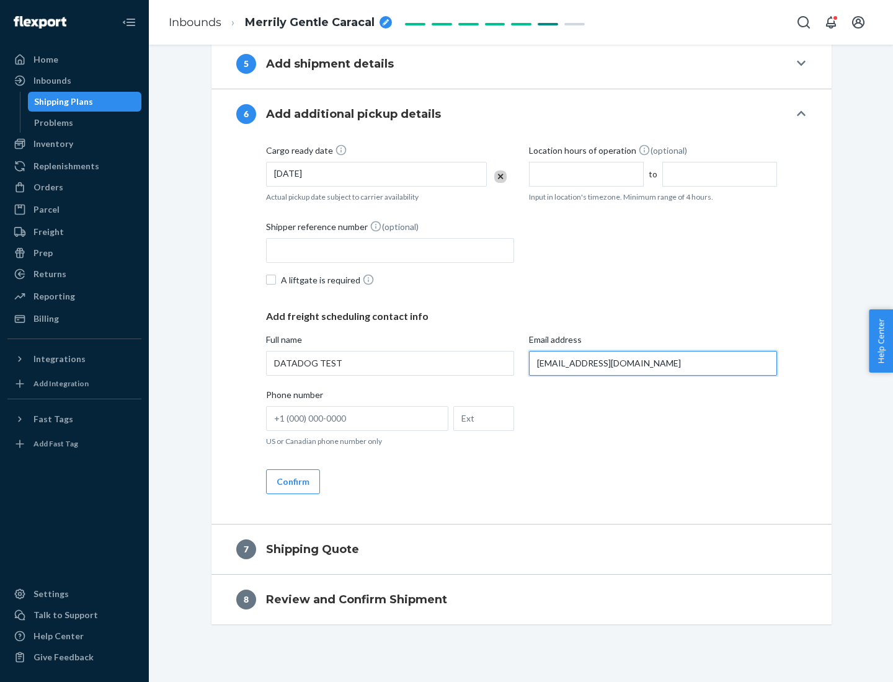
scroll to position [675, 0]
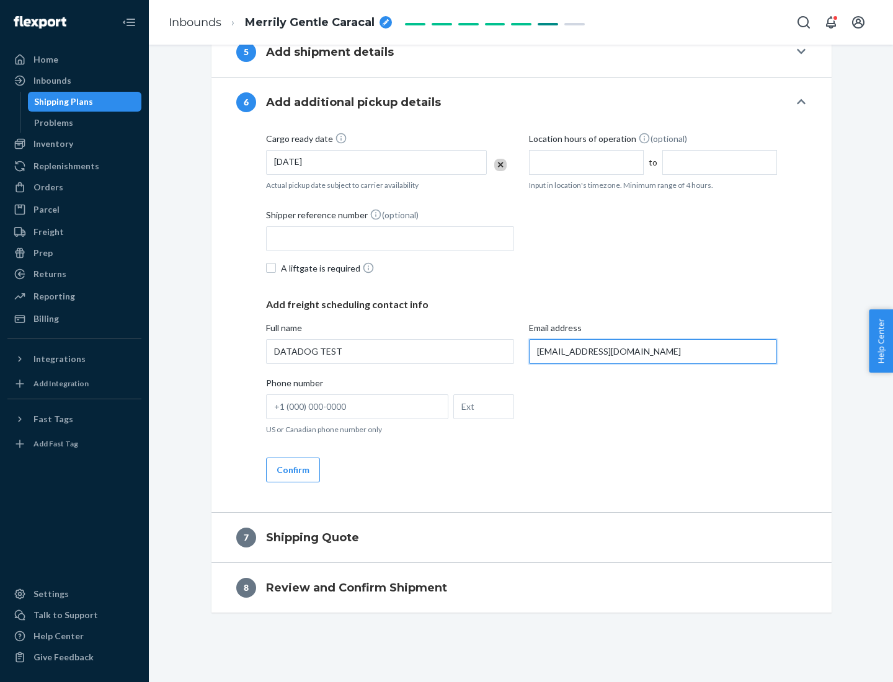
type input "[EMAIL_ADDRESS][DOMAIN_NAME]"
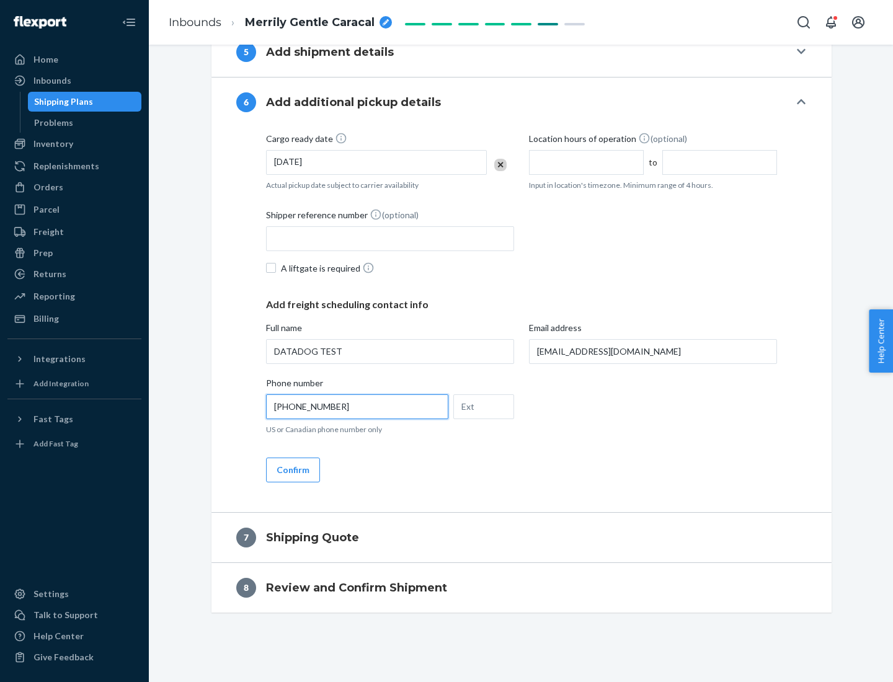
type input "[PHONE_NUMBER]"
click at [292, 469] on button "Confirm" at bounding box center [293, 470] width 54 height 25
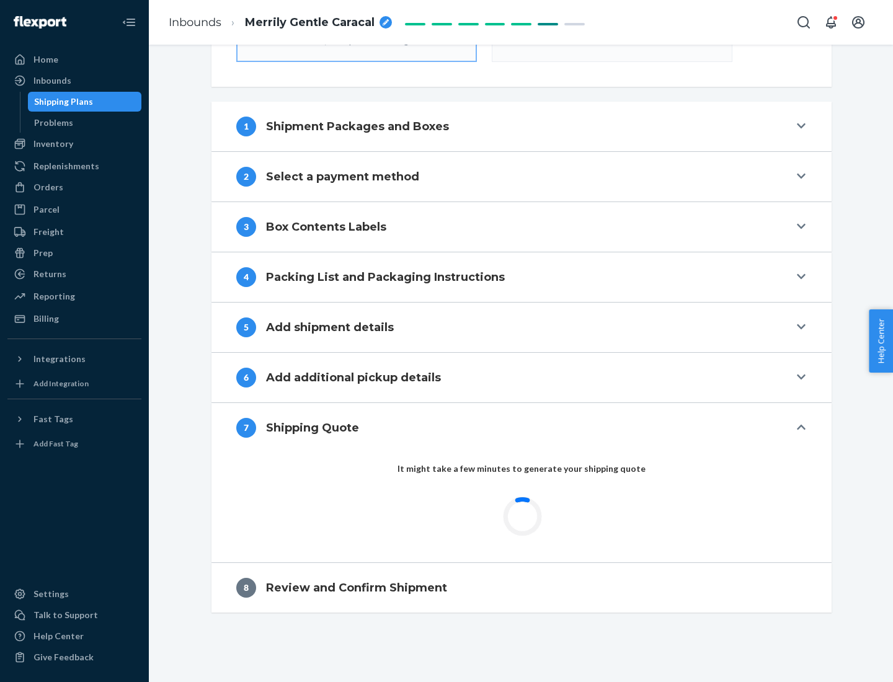
scroll to position [445, 0]
